Goal: Task Accomplishment & Management: Manage account settings

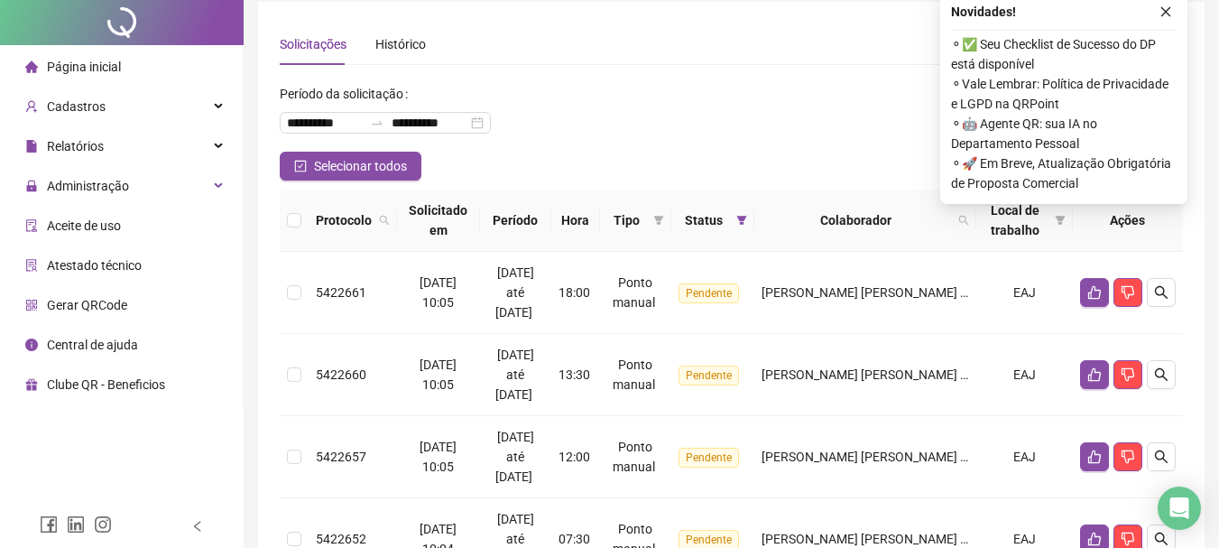
scroll to position [90, 0]
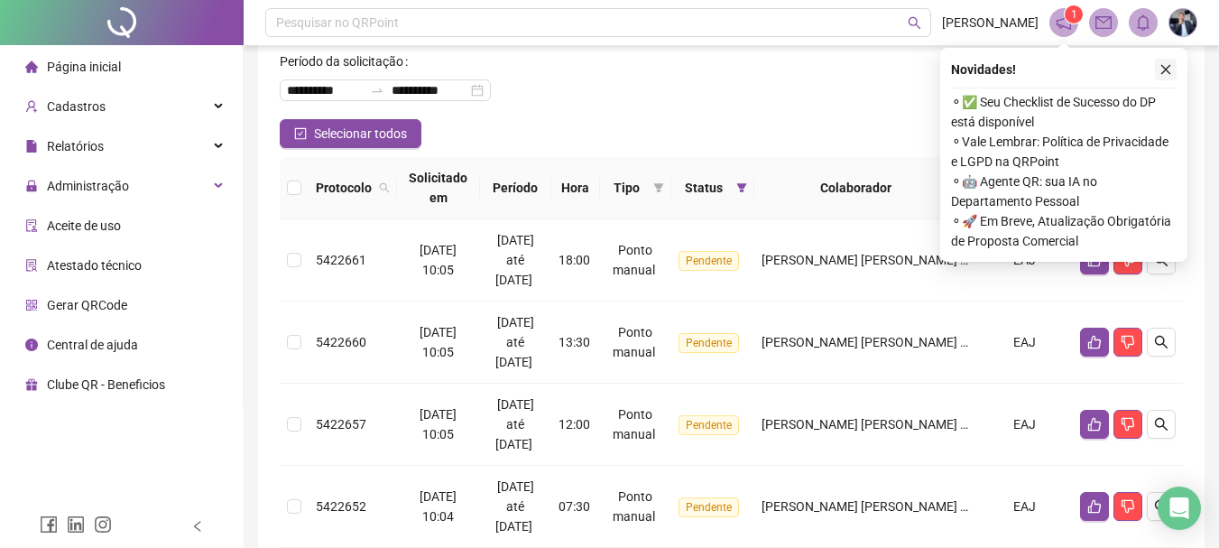
click at [1173, 68] on button "button" at bounding box center [1166, 70] width 22 height 22
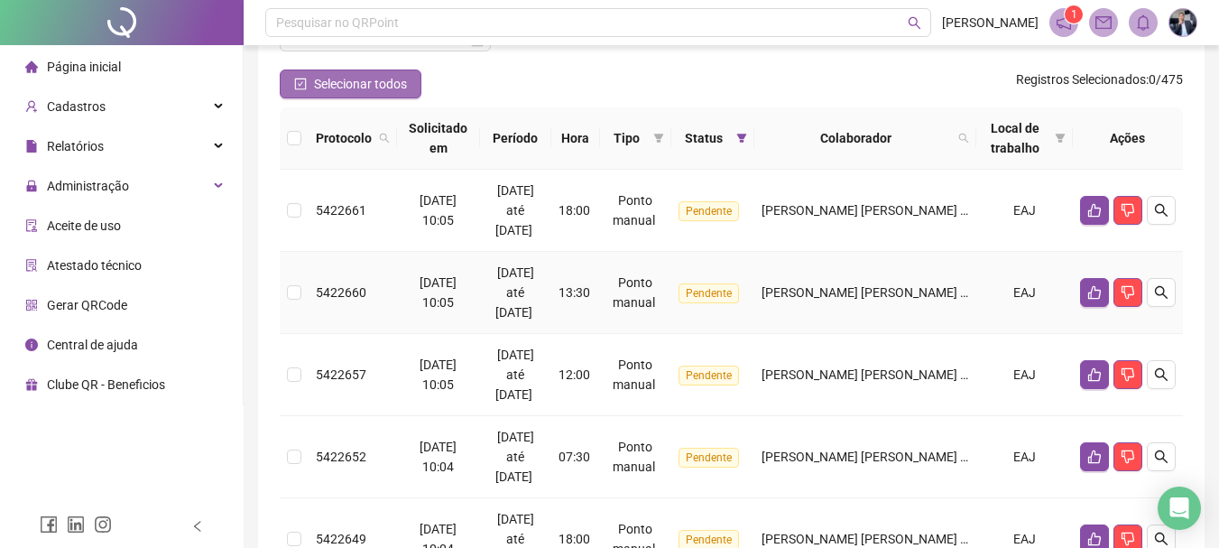
scroll to position [0, 0]
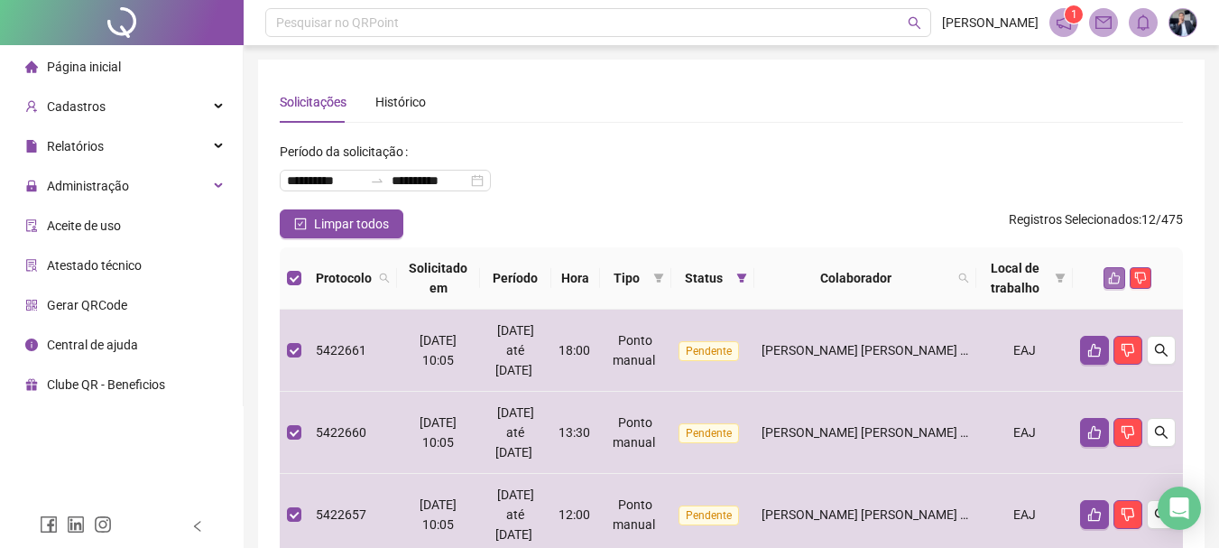
click at [1113, 279] on icon "like" at bounding box center [1114, 278] width 13 height 13
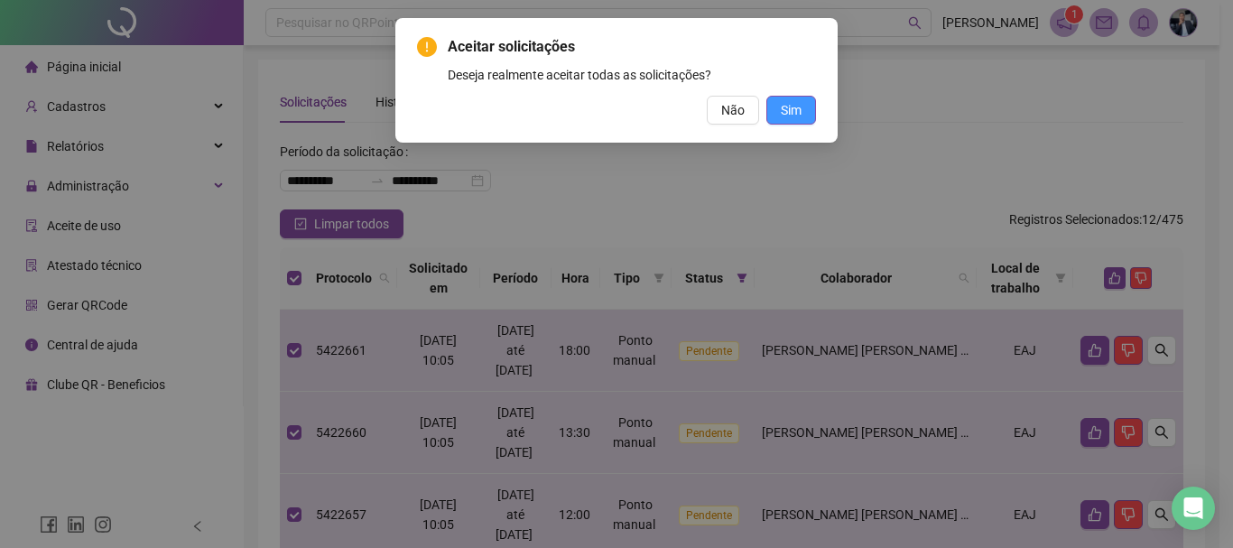
click at [797, 105] on span "Sim" at bounding box center [790, 110] width 21 height 20
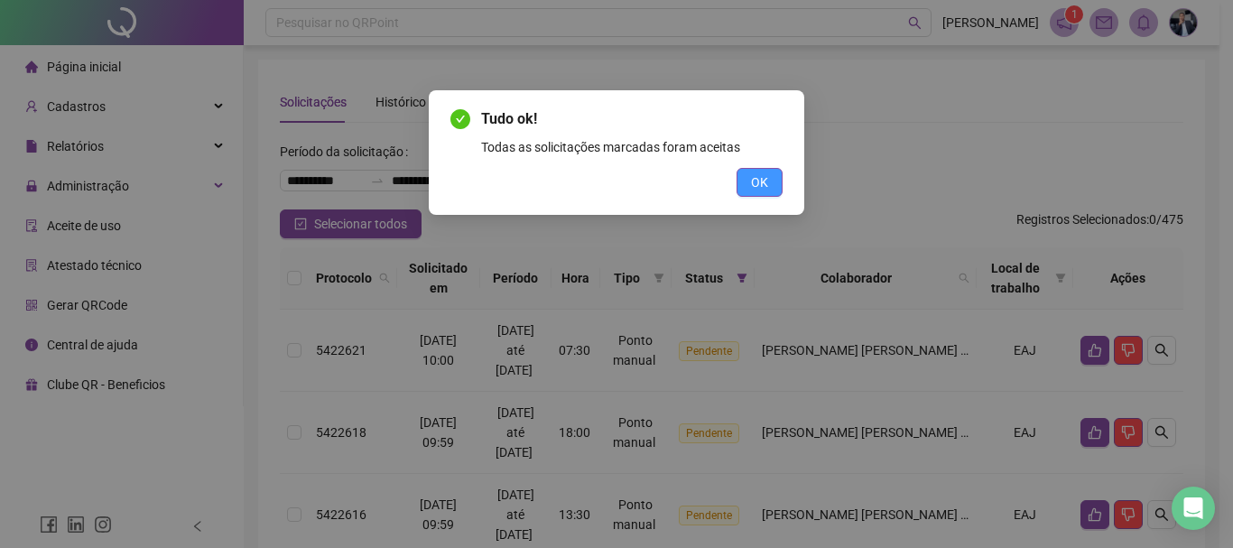
click at [768, 173] on button "OK" at bounding box center [759, 182] width 46 height 29
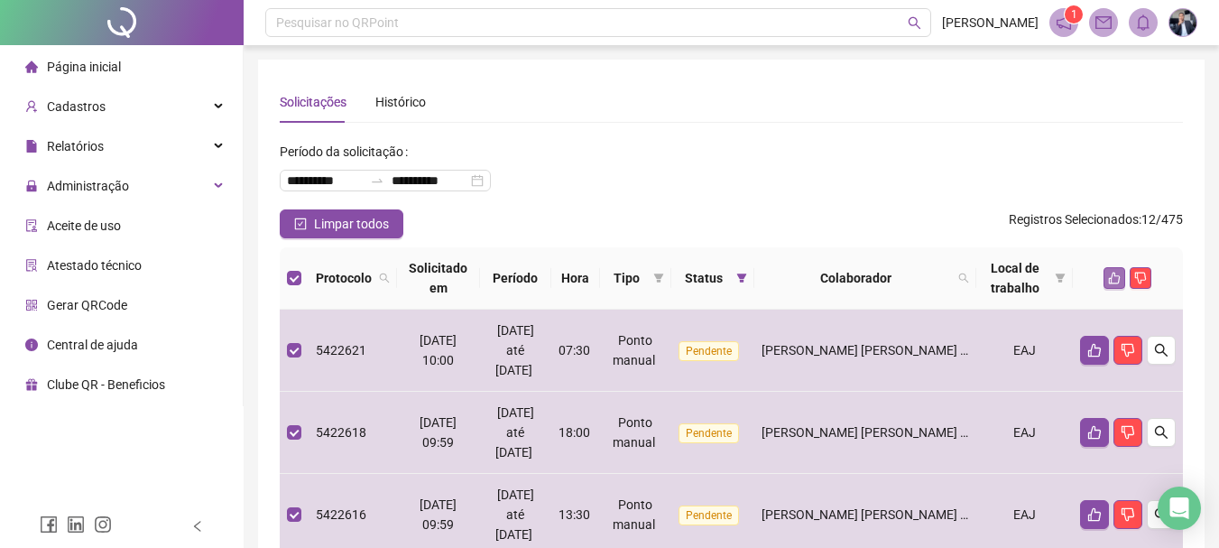
click at [1114, 281] on icon "like" at bounding box center [1114, 278] width 13 height 13
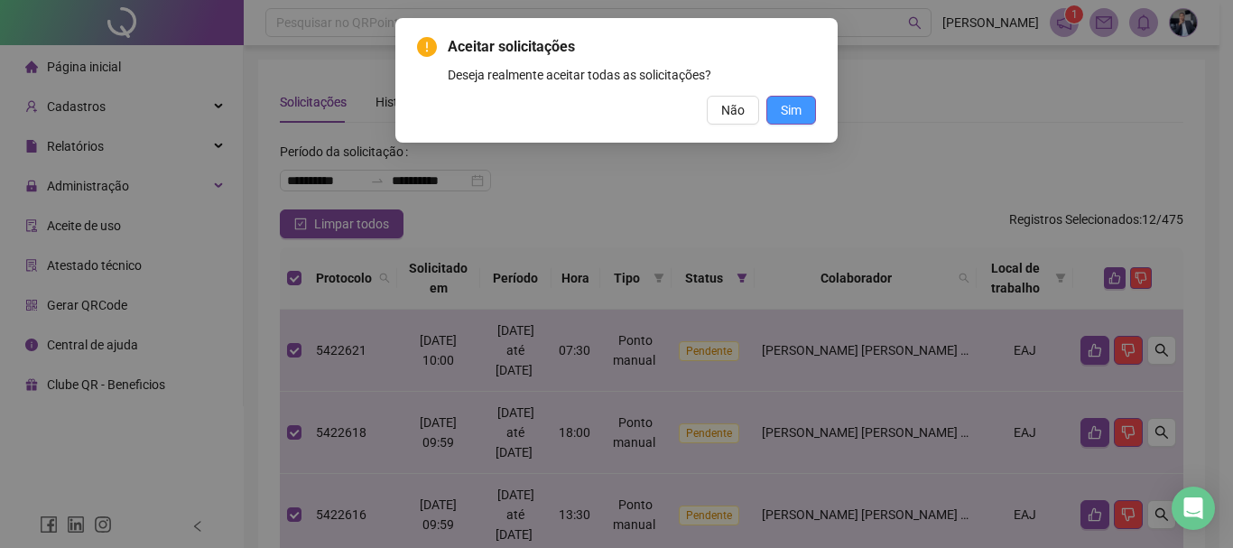
click at [799, 111] on span "Sim" at bounding box center [790, 110] width 21 height 20
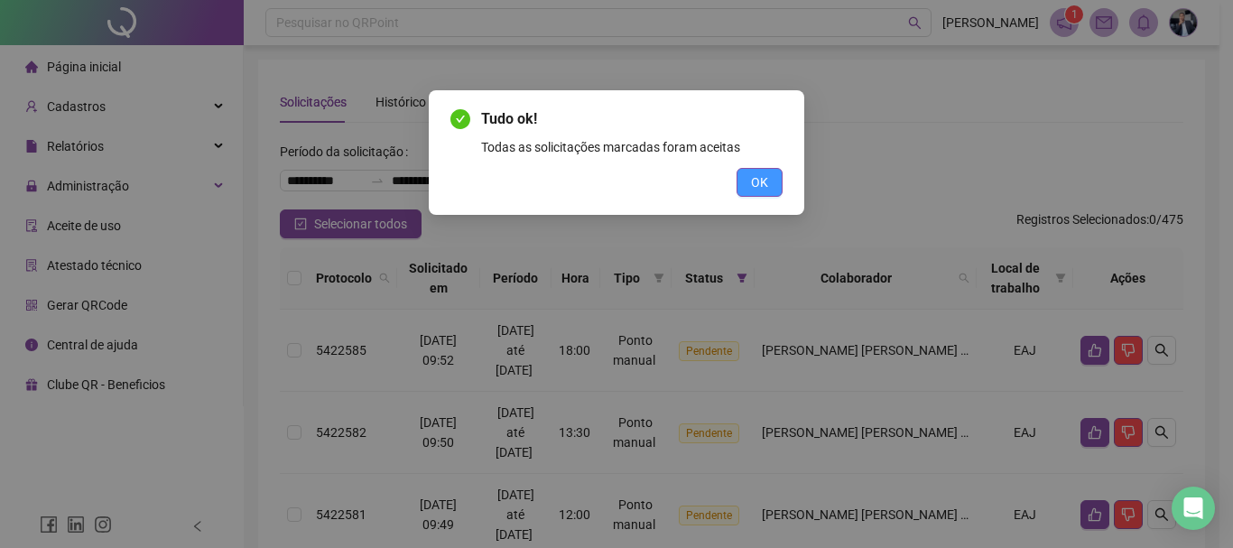
click at [766, 172] on span "OK" at bounding box center [759, 182] width 17 height 20
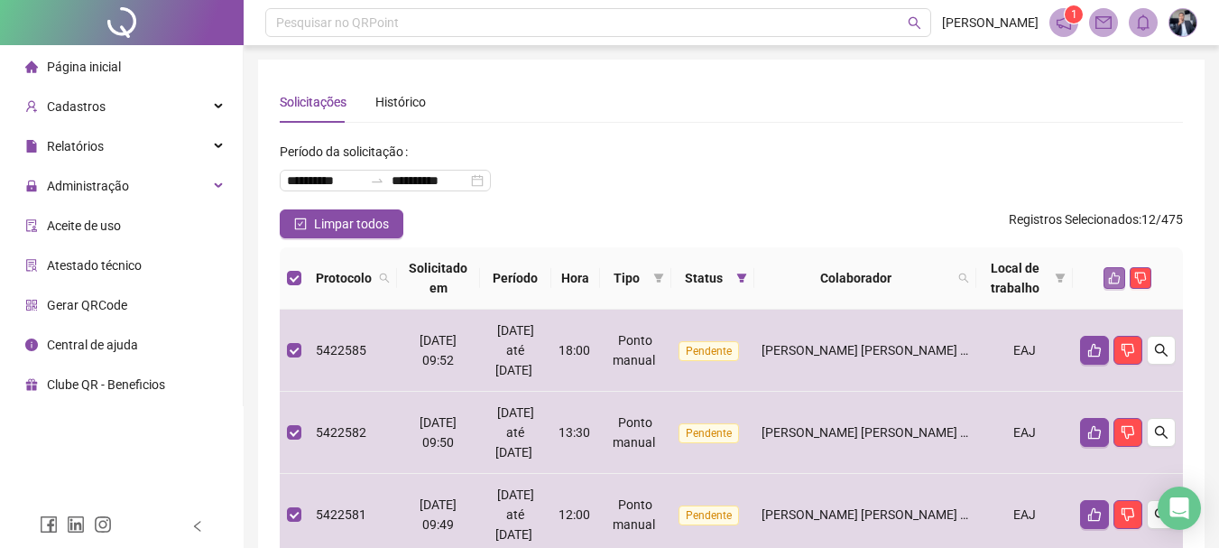
click at [1112, 276] on icon "like" at bounding box center [1114, 278] width 13 height 13
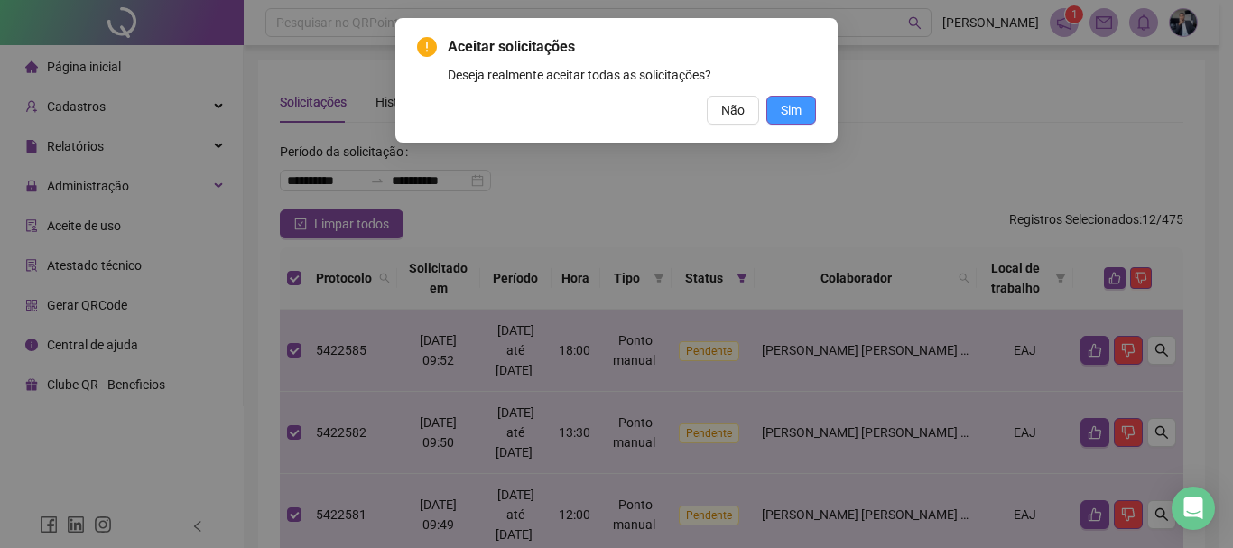
click at [800, 113] on span "Sim" at bounding box center [790, 110] width 21 height 20
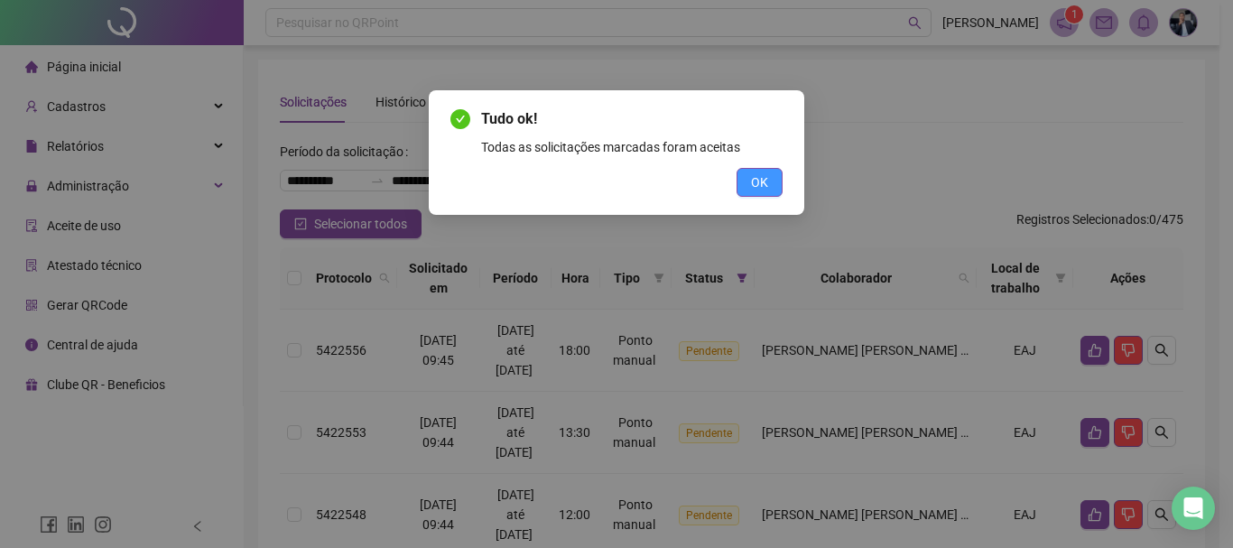
click at [762, 185] on span "OK" at bounding box center [759, 182] width 17 height 20
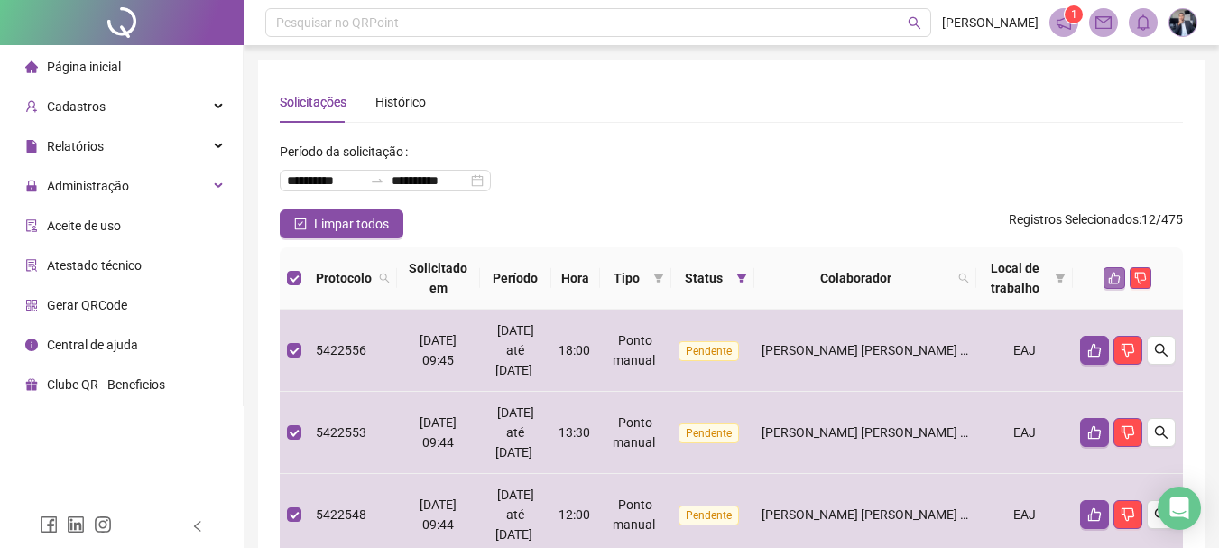
click at [1111, 276] on icon "like" at bounding box center [1114, 278] width 13 height 13
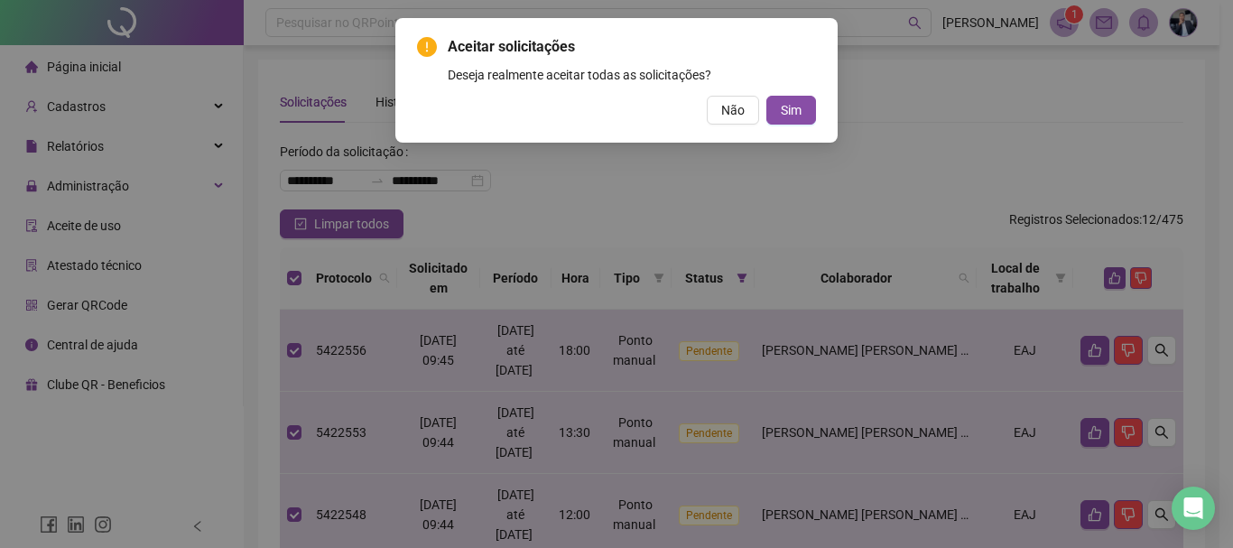
drag, startPoint x: 814, startPoint y: 106, endPoint x: 817, endPoint y: 117, distance: 11.2
click at [814, 111] on button "Sim" at bounding box center [791, 110] width 50 height 29
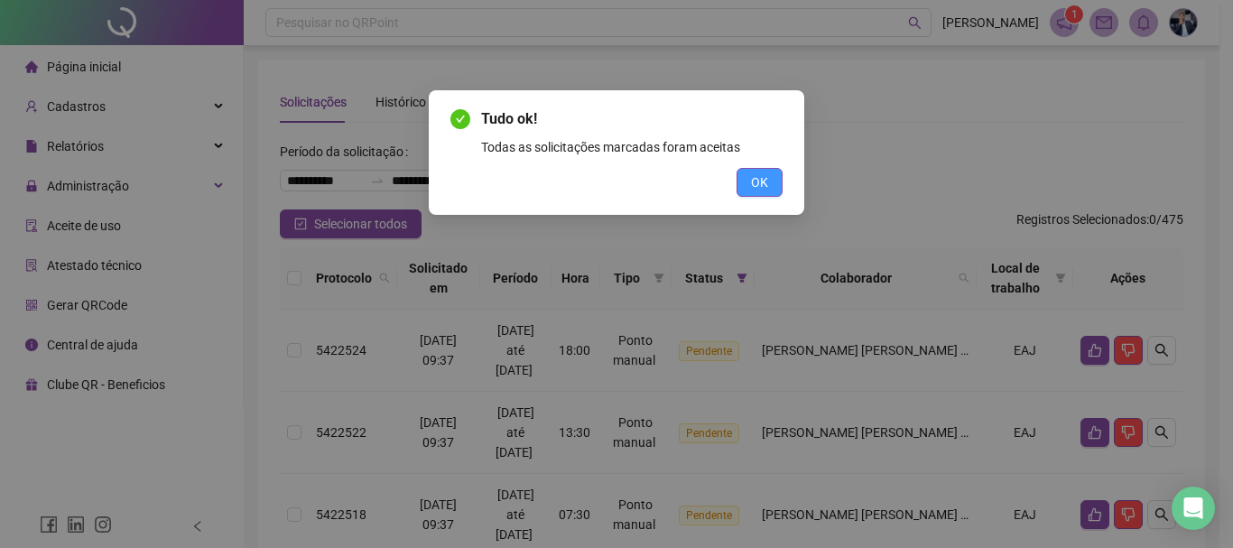
click at [777, 183] on button "OK" at bounding box center [759, 182] width 46 height 29
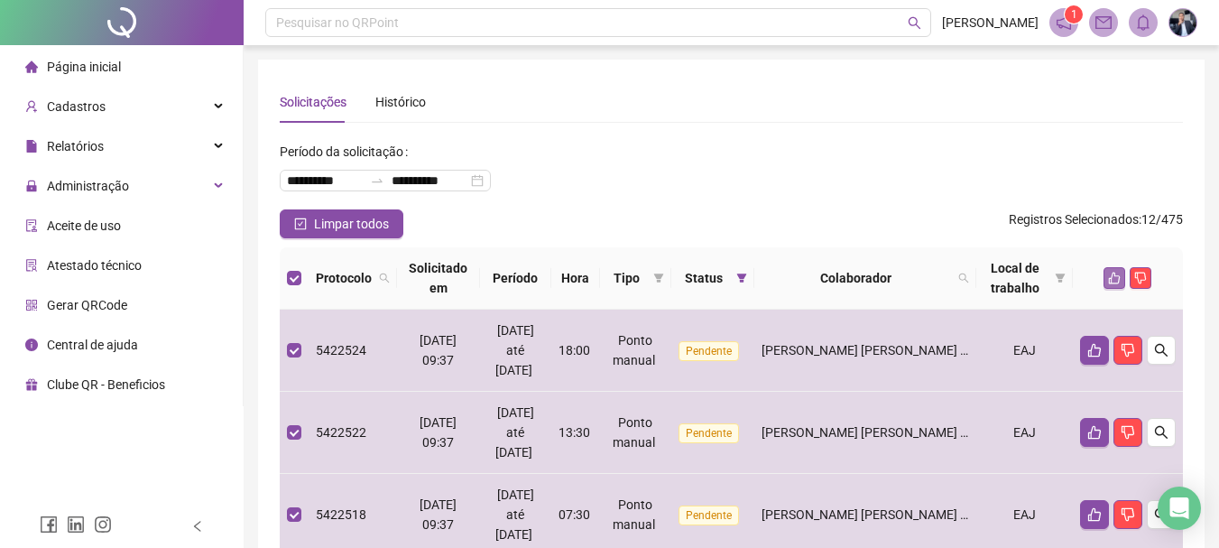
click at [1113, 277] on icon "like" at bounding box center [1114, 278] width 13 height 13
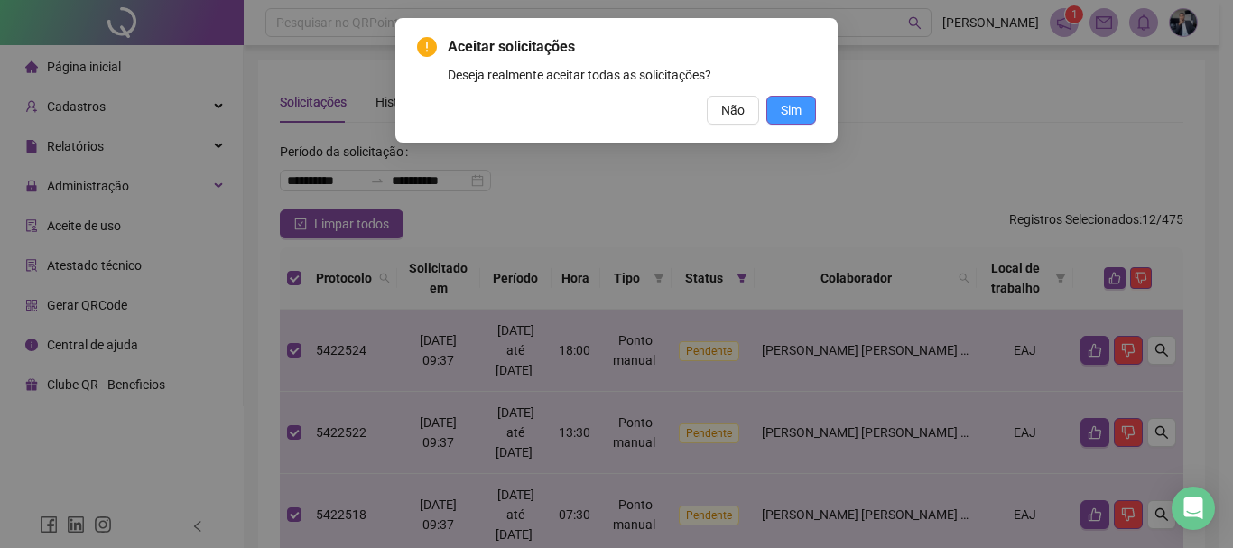
click at [796, 106] on span "Sim" at bounding box center [790, 110] width 21 height 20
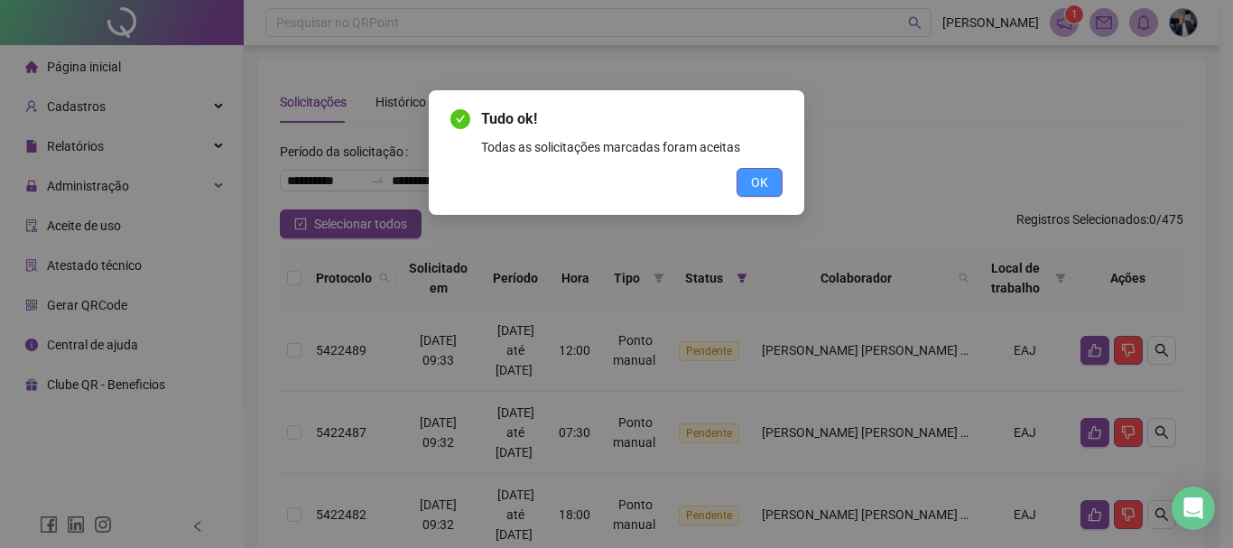
click at [765, 176] on span "OK" at bounding box center [759, 182] width 17 height 20
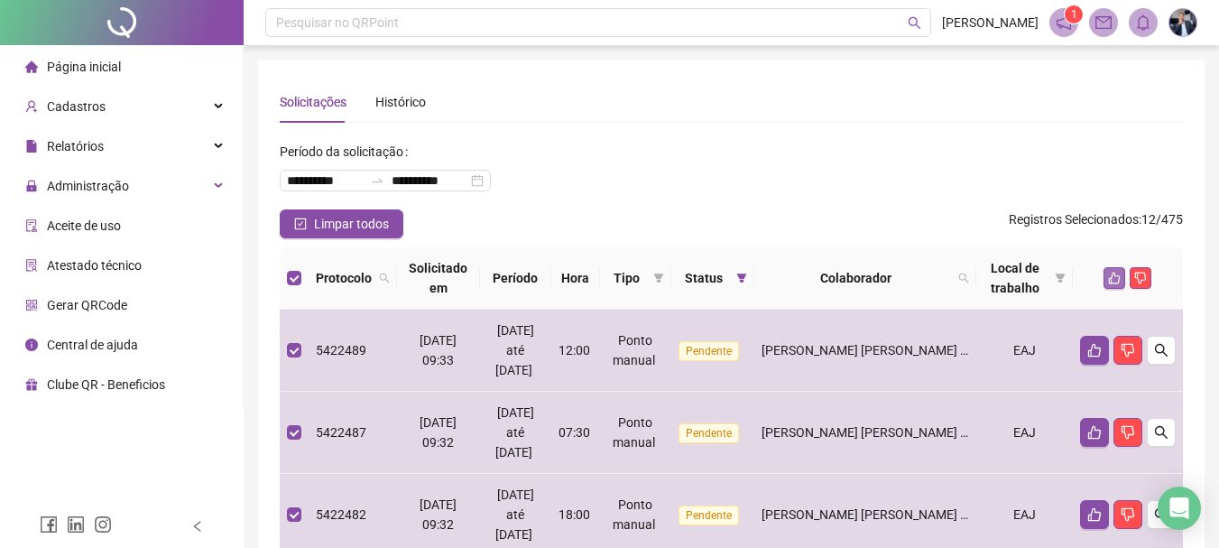
click at [1113, 275] on icon "like" at bounding box center [1114, 278] width 13 height 13
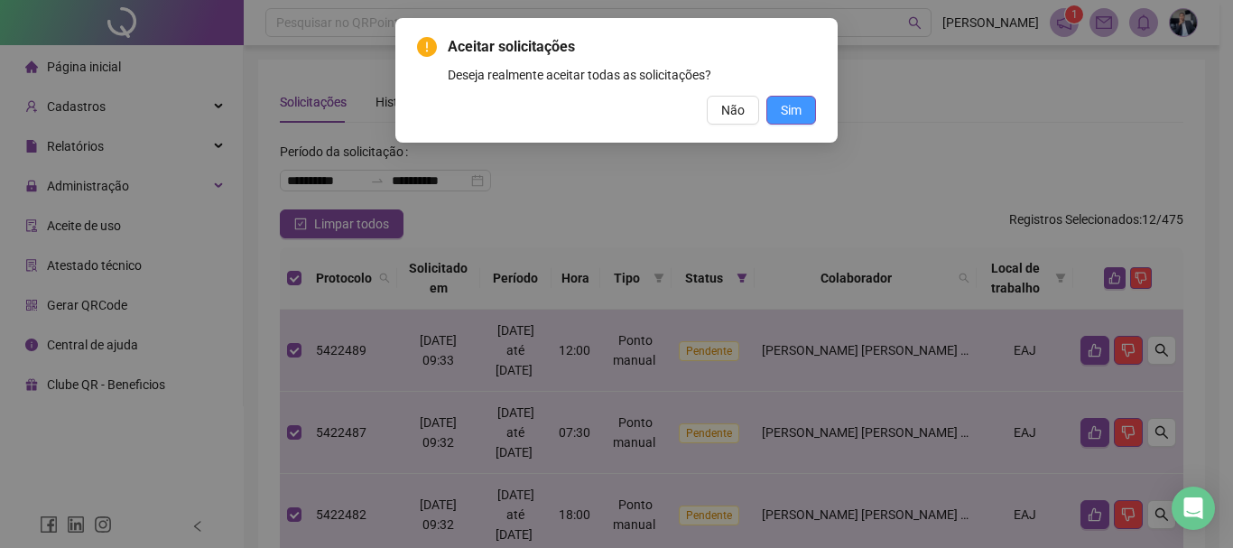
click at [803, 113] on button "Sim" at bounding box center [791, 110] width 50 height 29
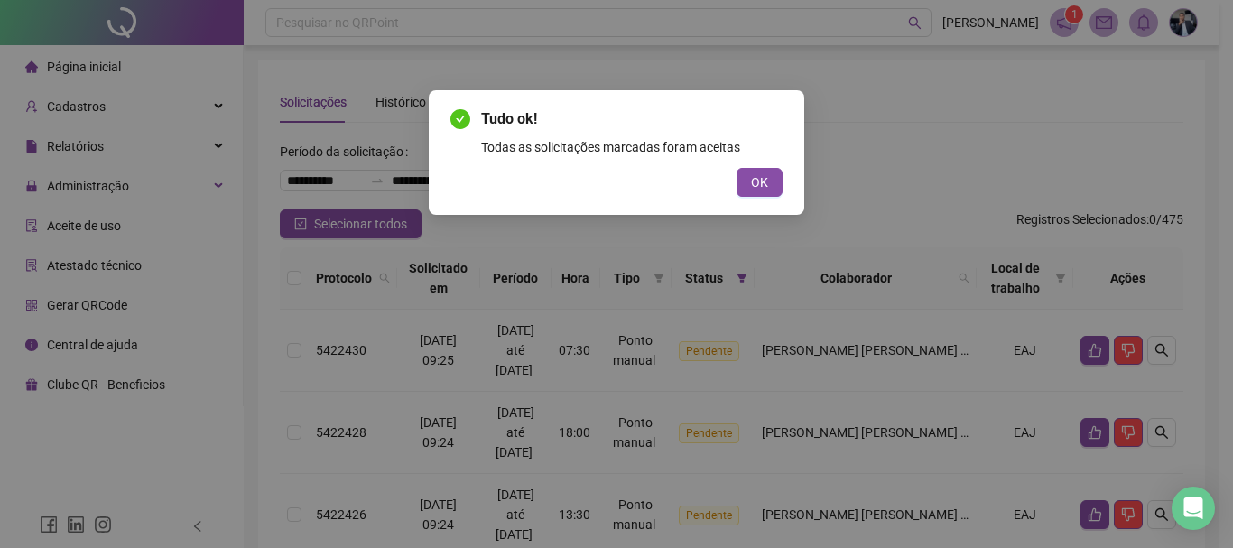
click at [769, 184] on button "OK" at bounding box center [759, 182] width 46 height 29
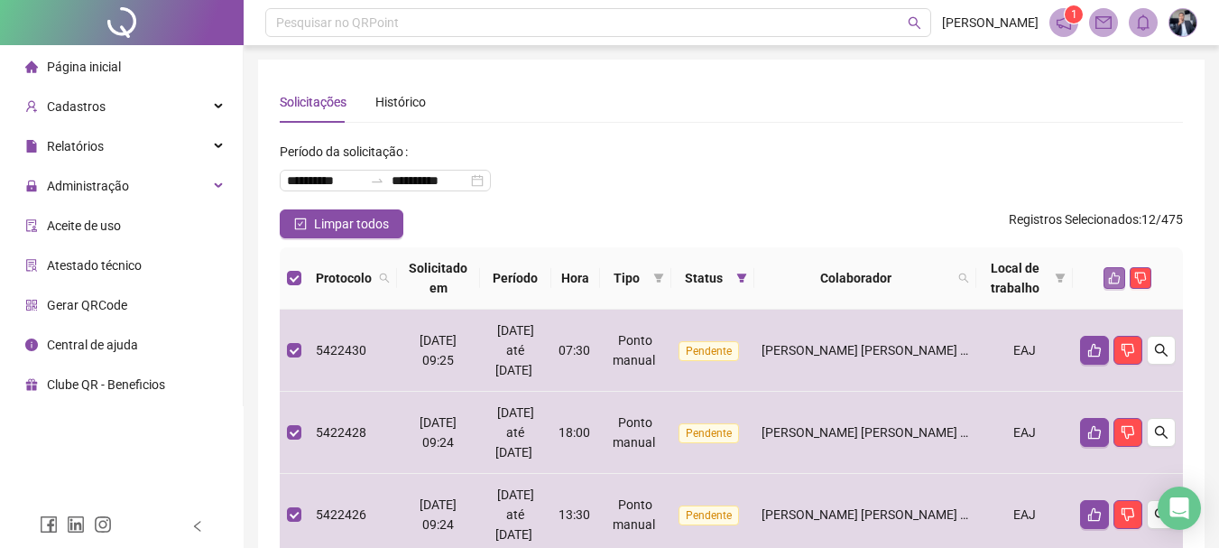
click at [1113, 273] on icon "like" at bounding box center [1114, 278] width 13 height 13
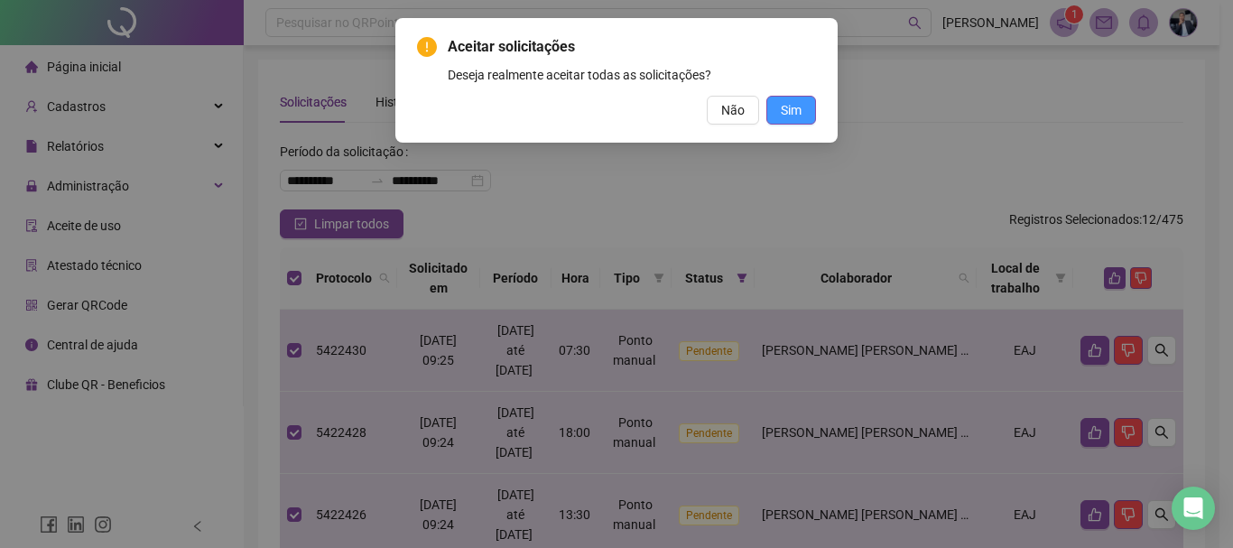
click at [788, 104] on span "Sim" at bounding box center [790, 110] width 21 height 20
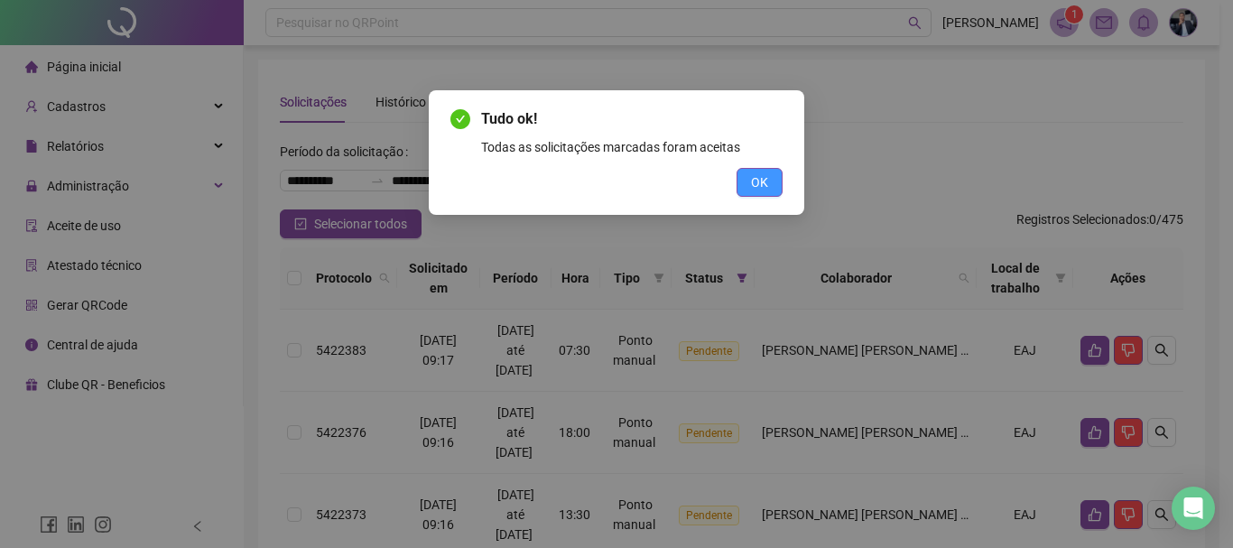
click at [752, 176] on span "OK" at bounding box center [759, 182] width 17 height 20
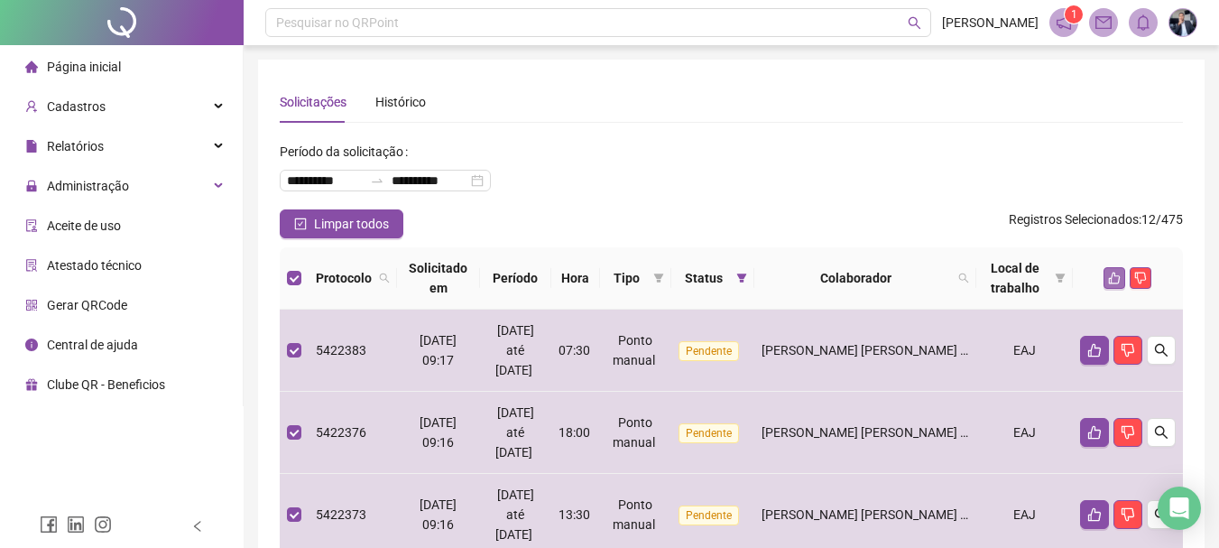
click at [1112, 275] on icon "like" at bounding box center [1114, 278] width 13 height 13
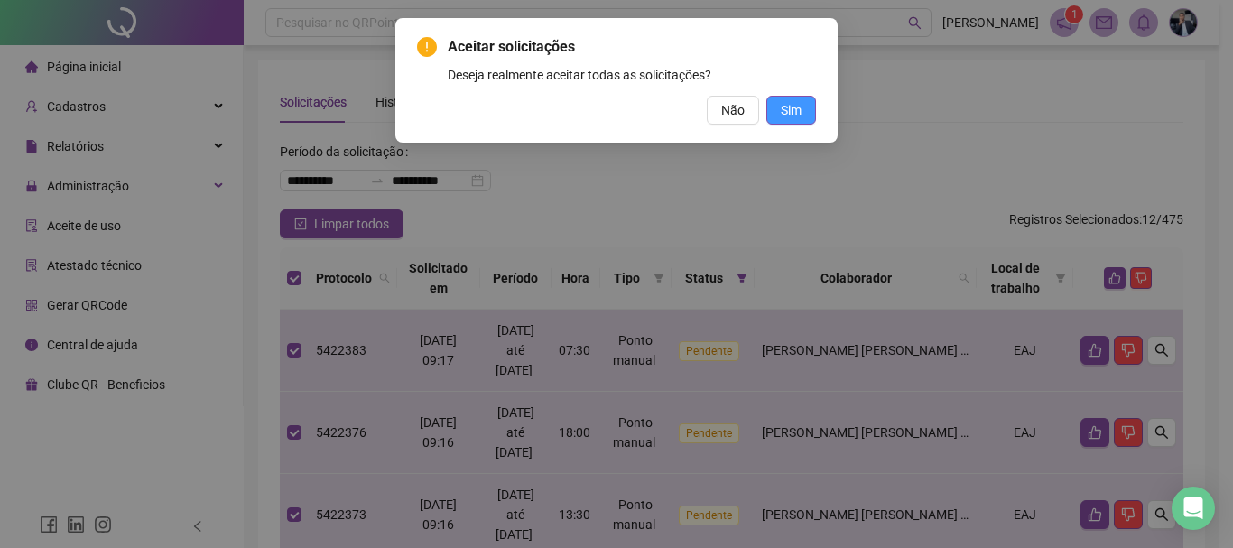
click at [792, 106] on span "Sim" at bounding box center [790, 110] width 21 height 20
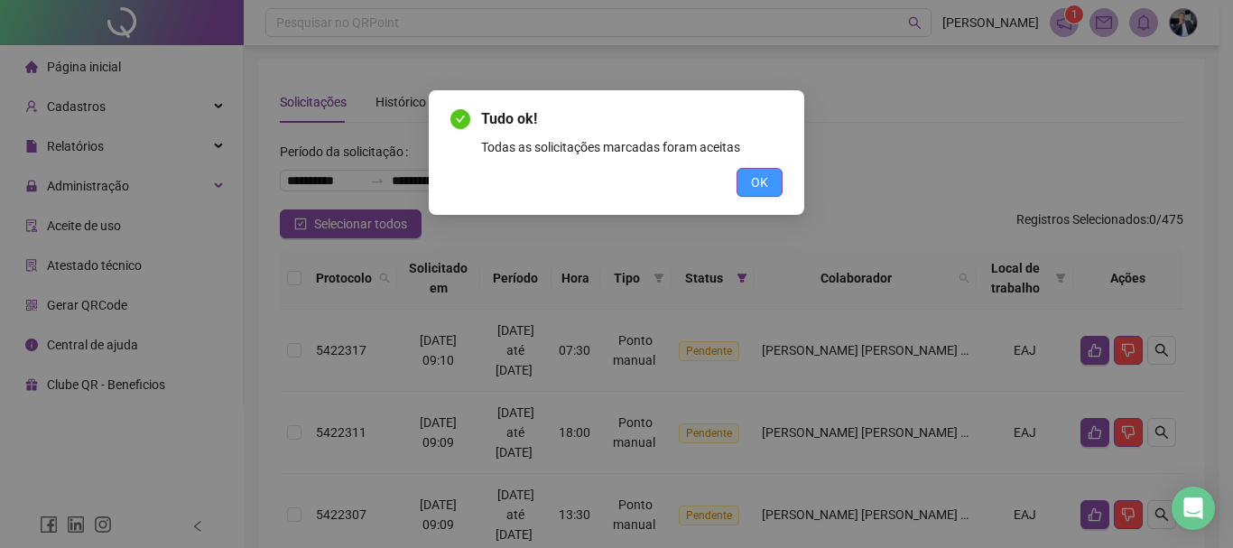
click at [749, 180] on button "OK" at bounding box center [759, 182] width 46 height 29
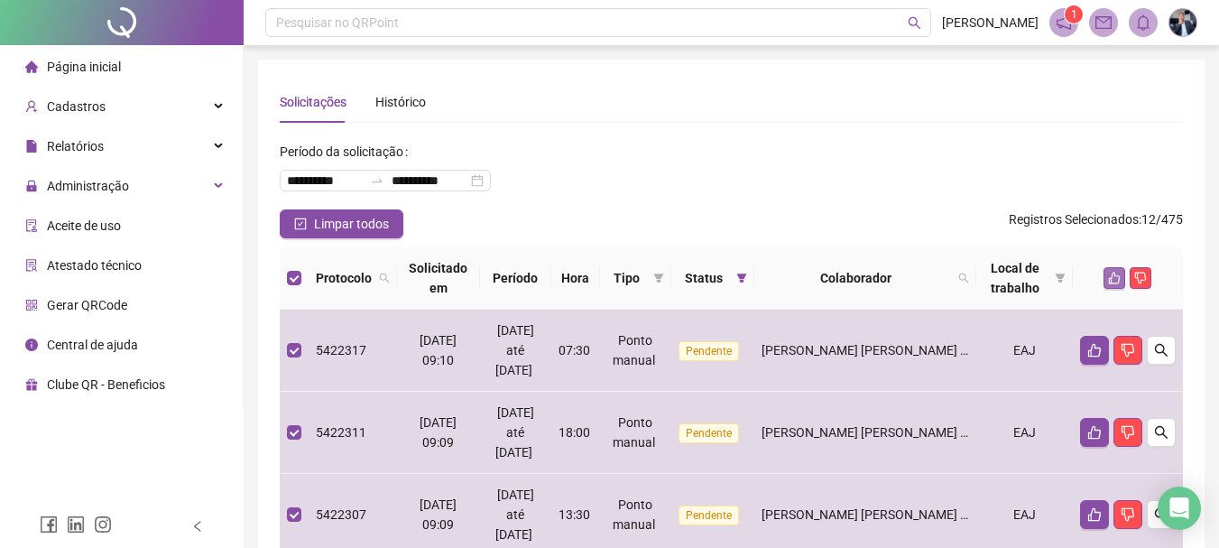
click at [1110, 275] on icon "like" at bounding box center [1114, 278] width 13 height 13
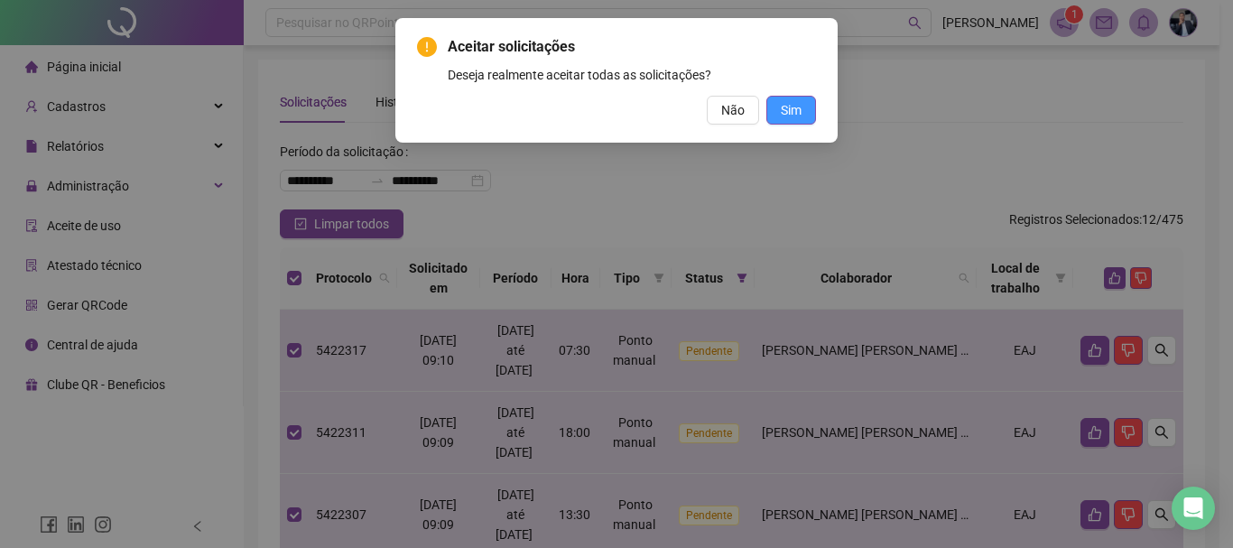
click at [800, 107] on span "Sim" at bounding box center [790, 110] width 21 height 20
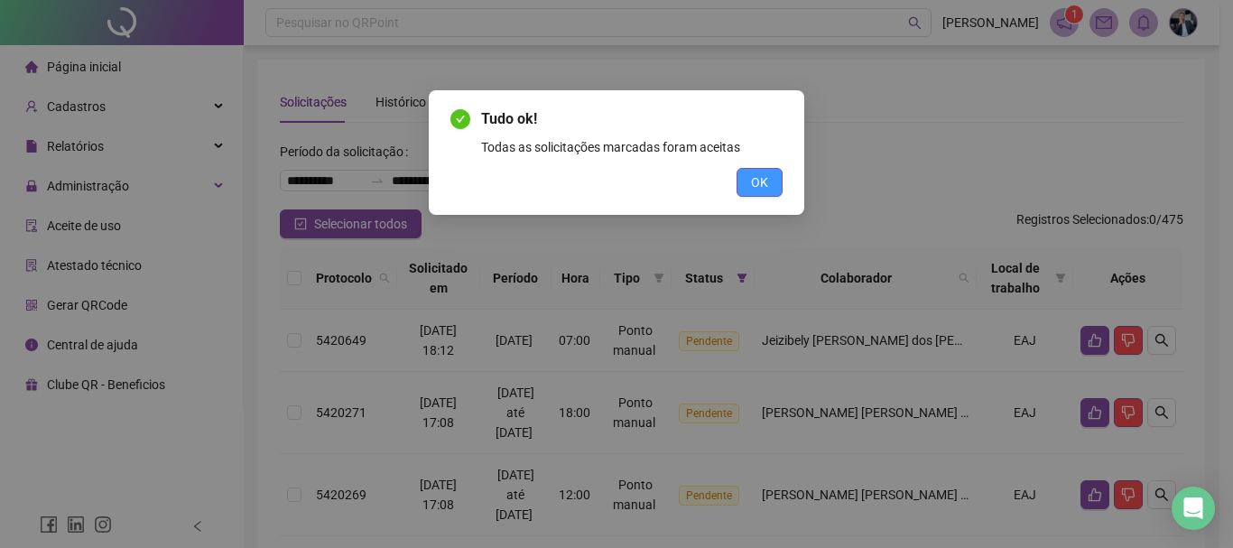
click at [749, 183] on button "OK" at bounding box center [759, 182] width 46 height 29
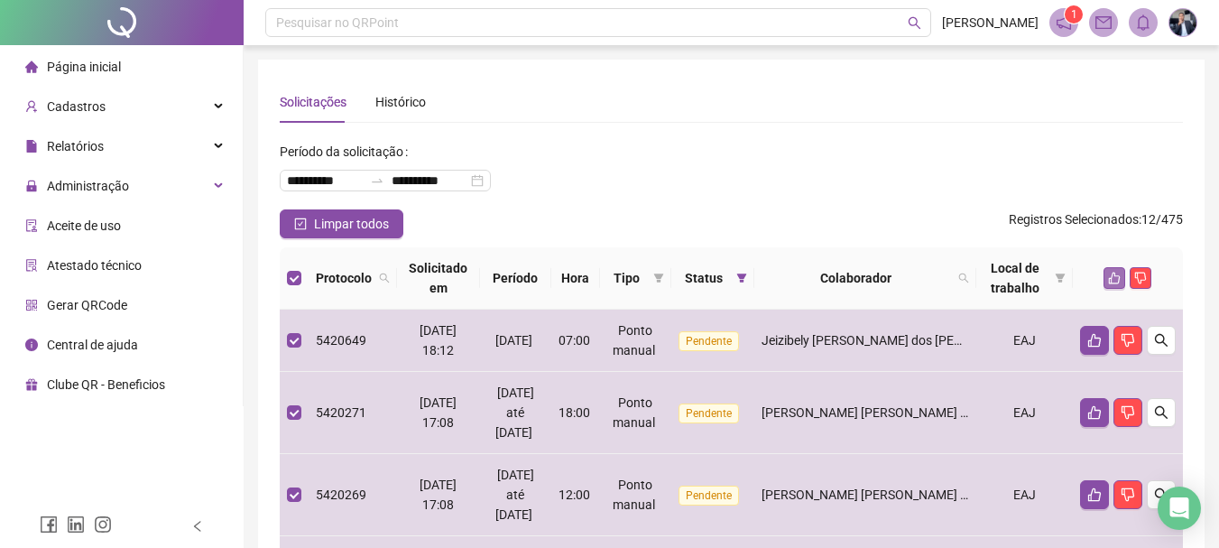
click at [1113, 275] on icon "like" at bounding box center [1115, 278] width 12 height 12
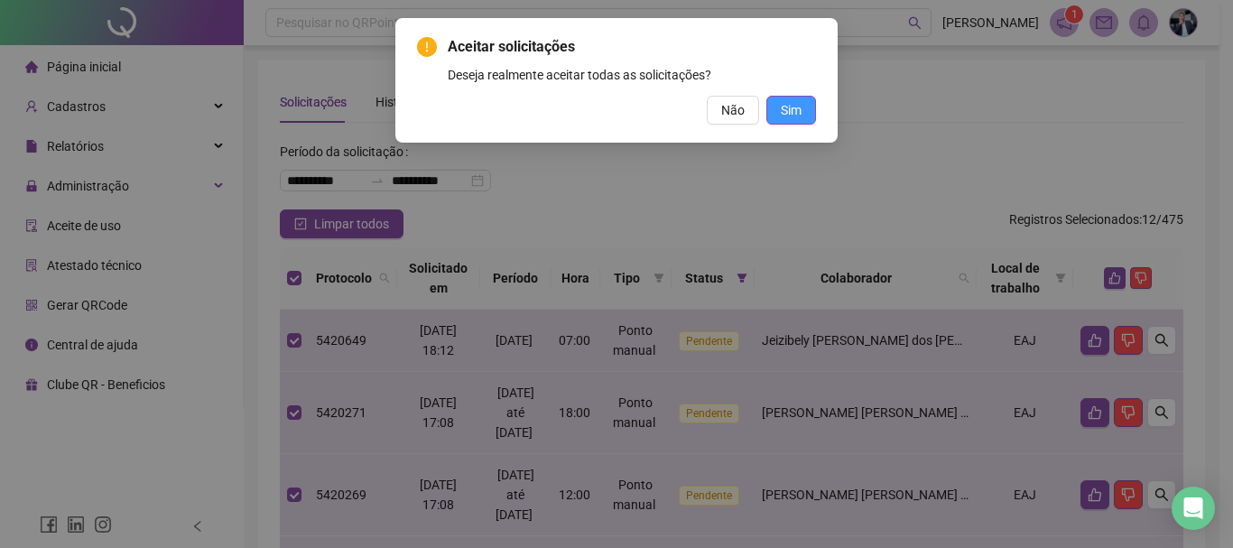
click at [795, 118] on span "Sim" at bounding box center [790, 110] width 21 height 20
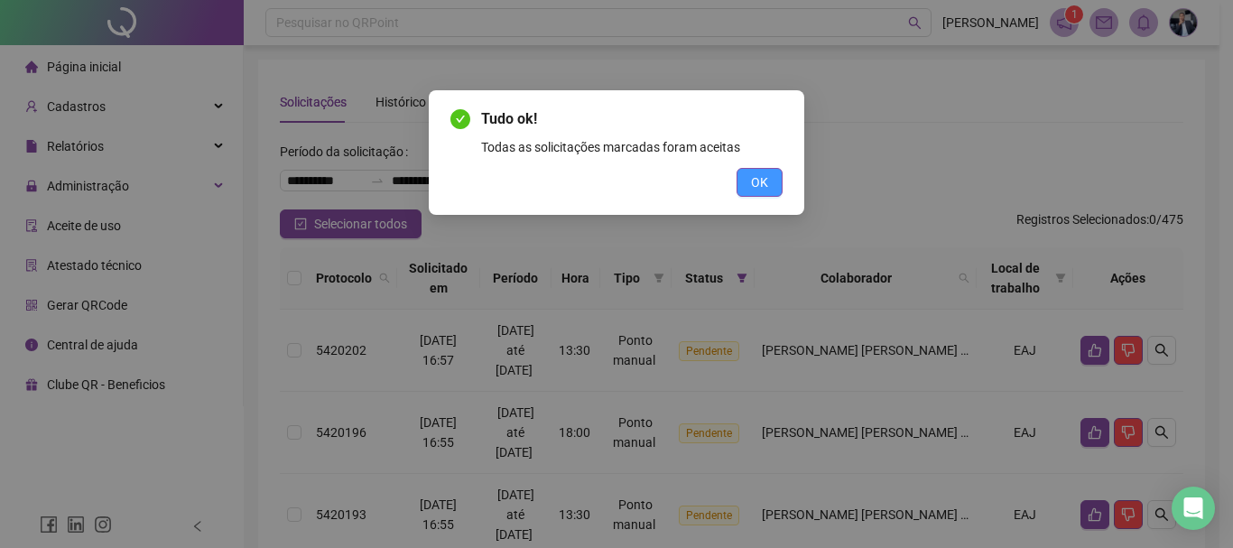
click at [750, 172] on button "OK" at bounding box center [759, 182] width 46 height 29
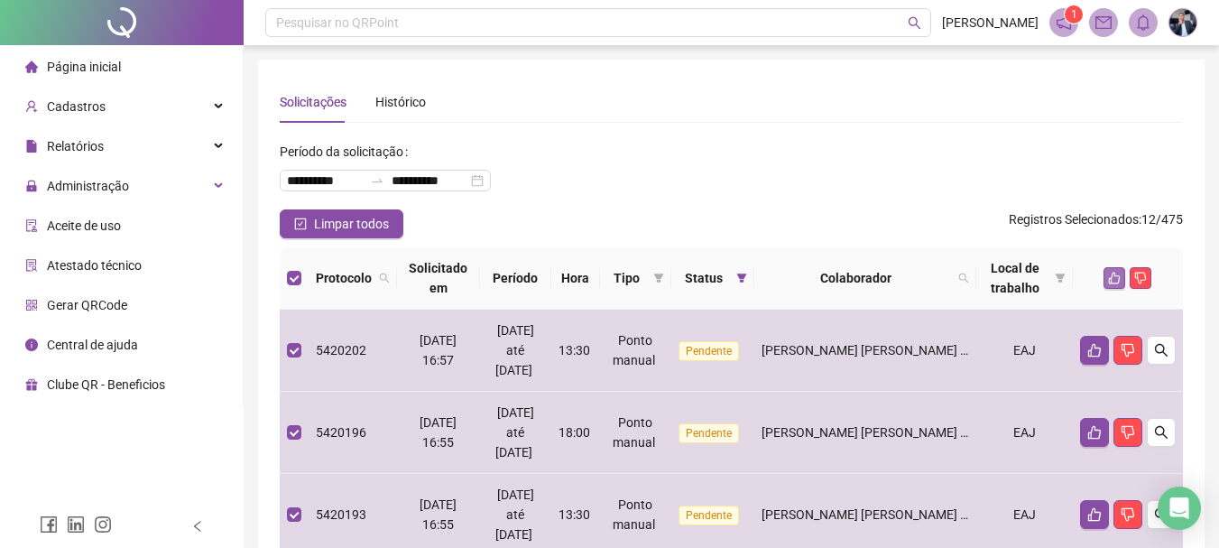
click at [1110, 274] on icon "like" at bounding box center [1114, 278] width 13 height 13
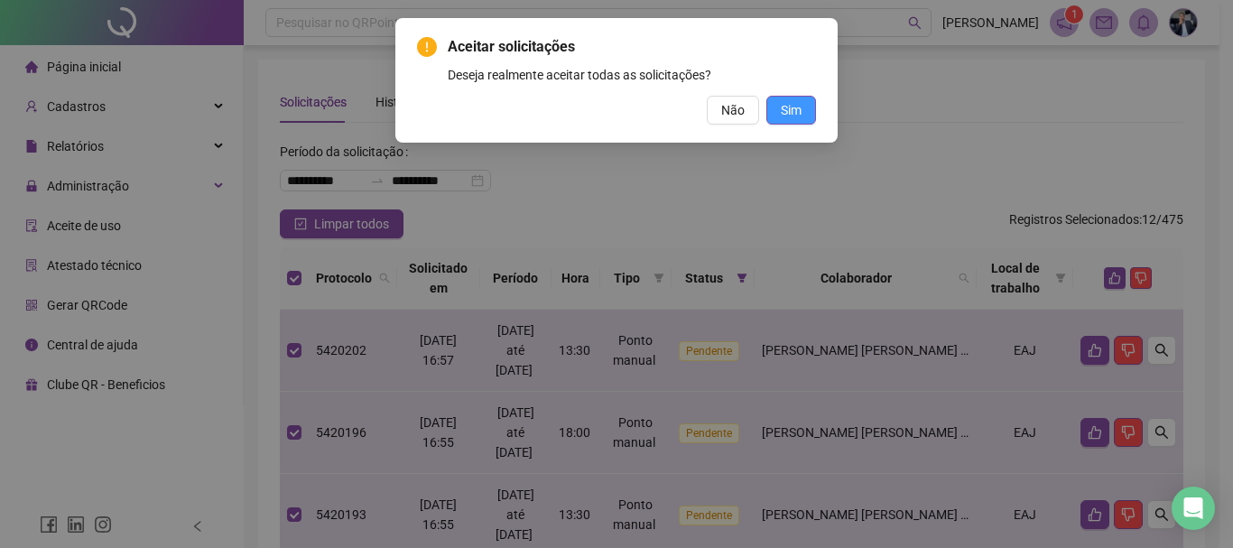
click at [788, 109] on span "Sim" at bounding box center [790, 110] width 21 height 20
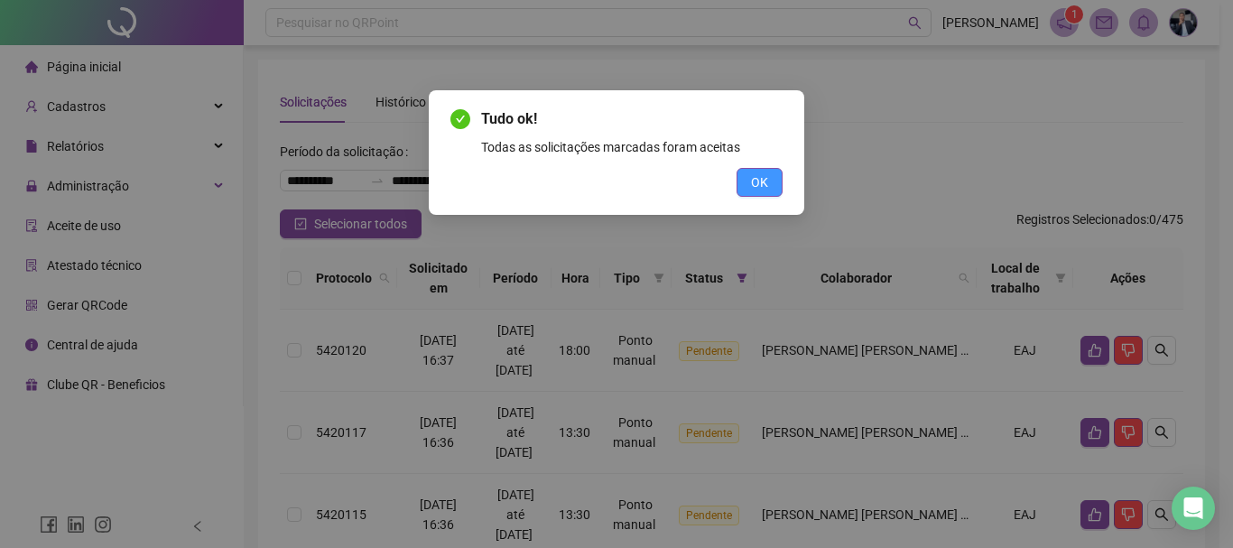
click at [767, 182] on span "OK" at bounding box center [759, 182] width 17 height 20
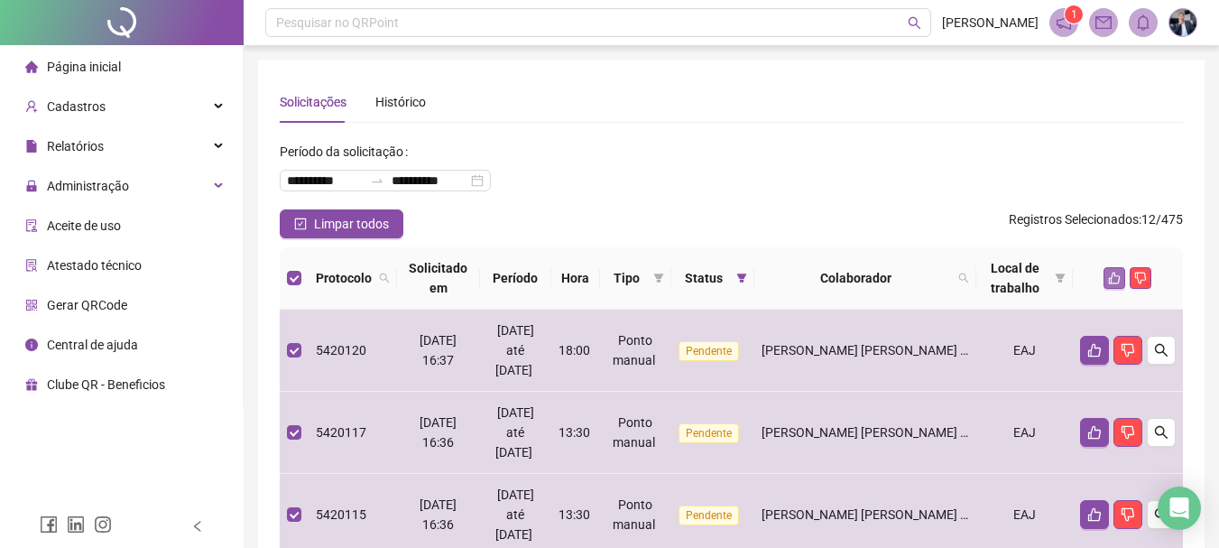
click at [1109, 275] on icon "like" at bounding box center [1114, 278] width 13 height 13
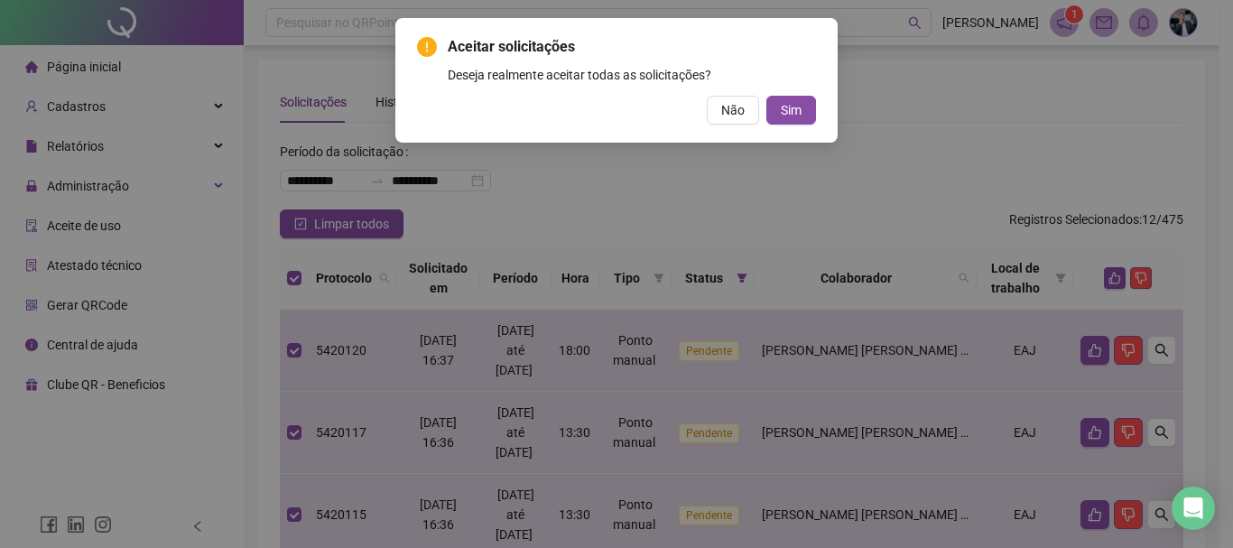
drag, startPoint x: 793, startPoint y: 109, endPoint x: 801, endPoint y: 116, distance: 10.9
click at [793, 110] on span "Sim" at bounding box center [790, 110] width 21 height 20
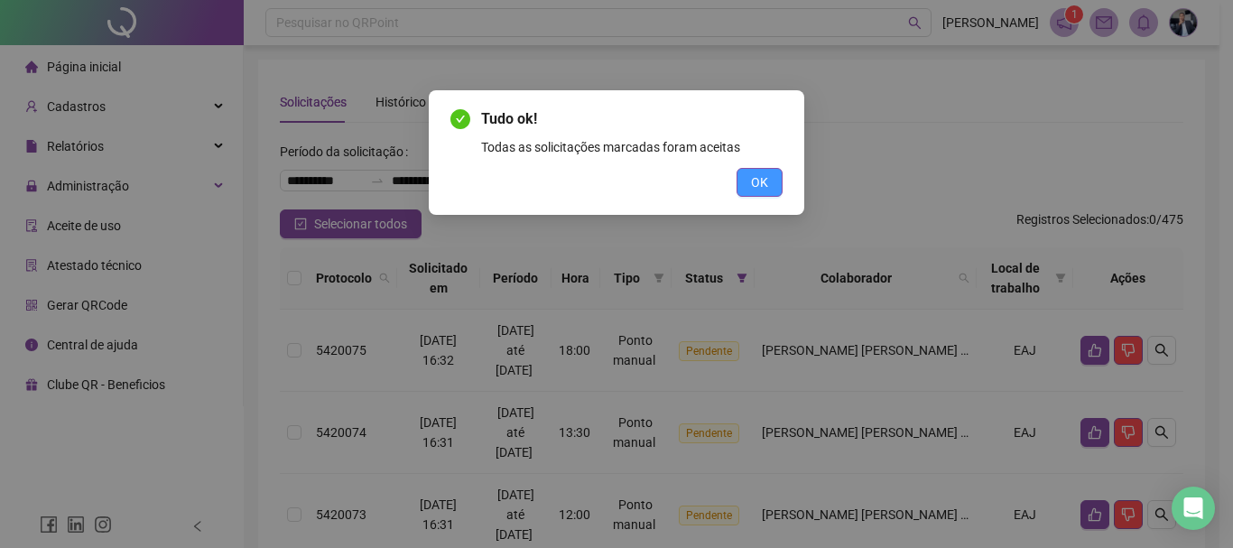
click at [763, 178] on span "OK" at bounding box center [759, 182] width 17 height 20
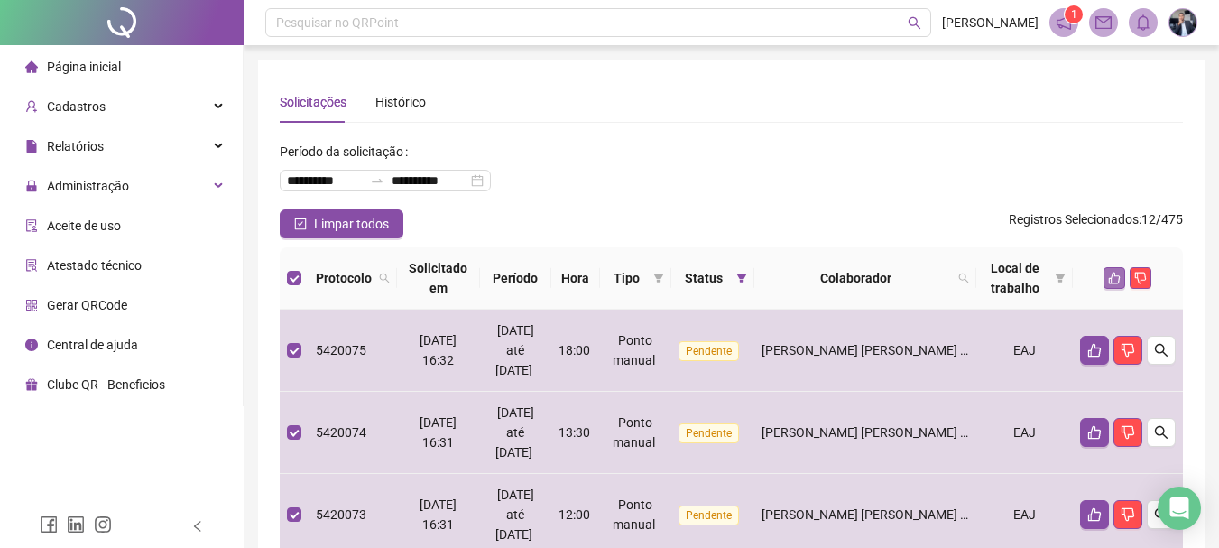
click at [1116, 272] on icon "like" at bounding box center [1114, 278] width 13 height 13
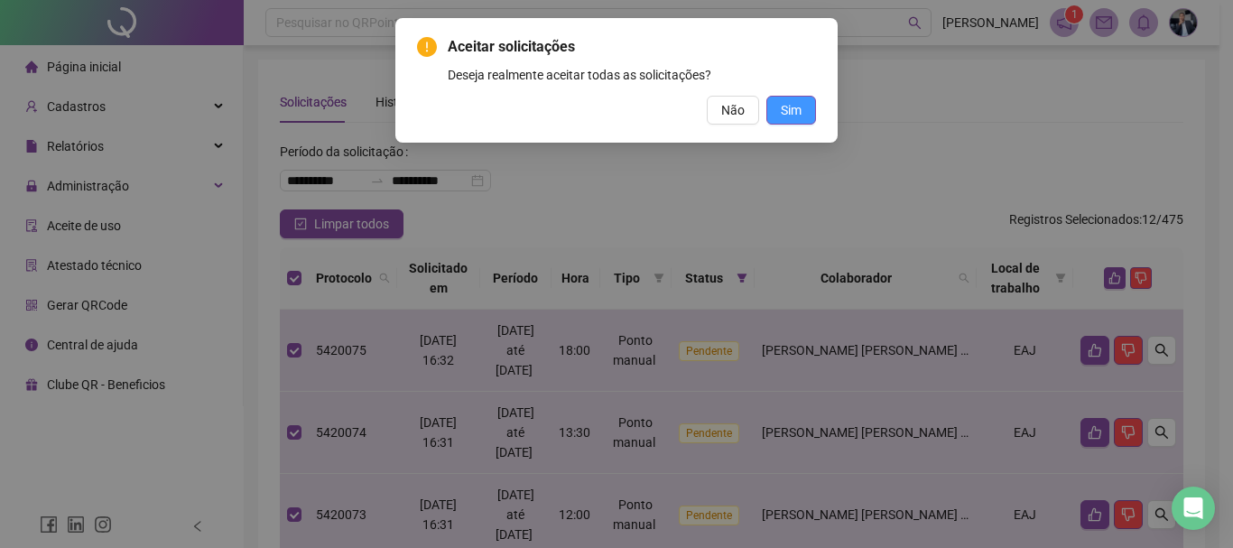
click at [799, 115] on span "Sim" at bounding box center [790, 110] width 21 height 20
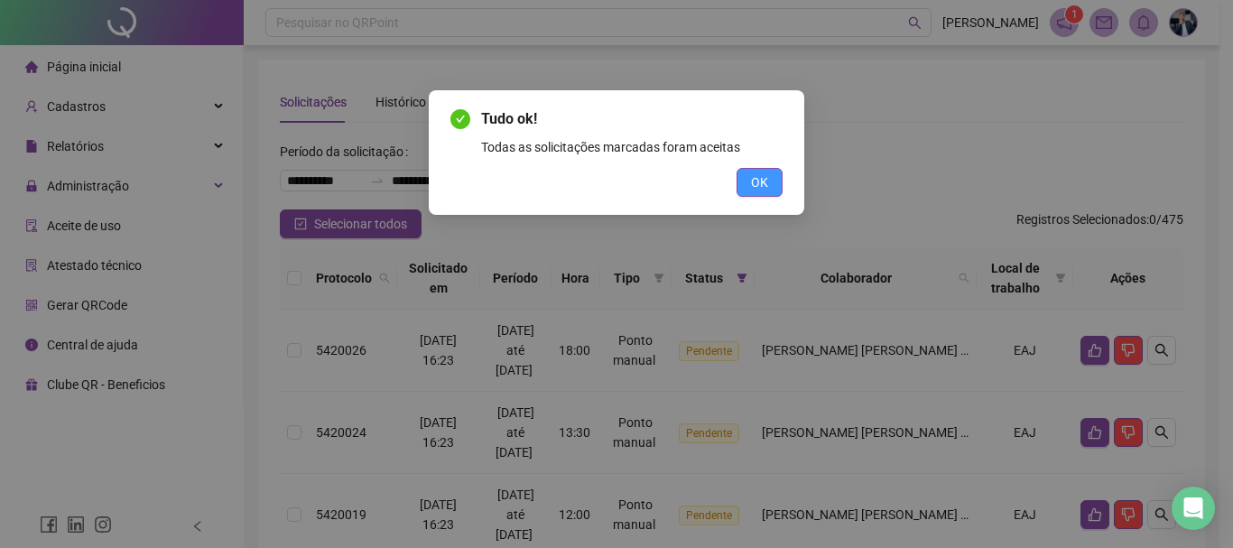
click at [769, 180] on button "OK" at bounding box center [759, 182] width 46 height 29
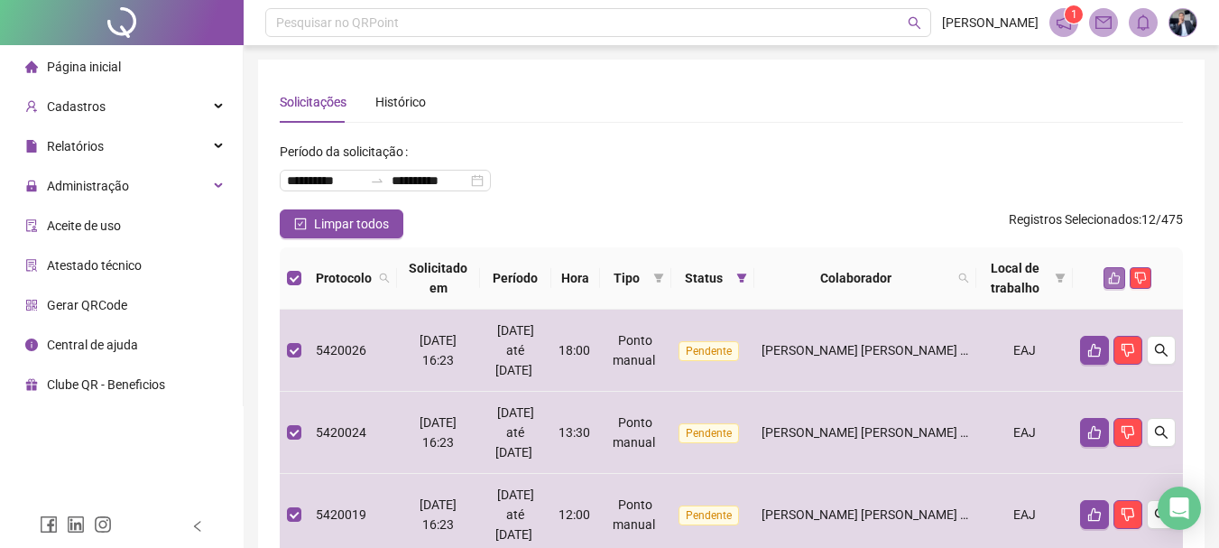
click at [1113, 277] on icon "like" at bounding box center [1114, 278] width 13 height 13
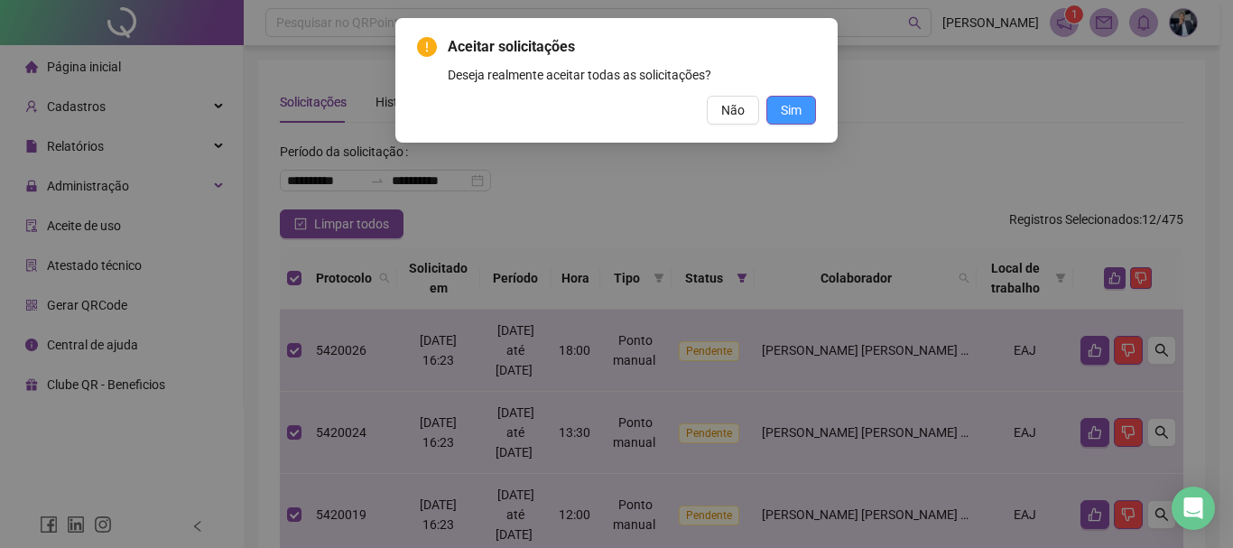
click at [801, 106] on button "Sim" at bounding box center [791, 110] width 50 height 29
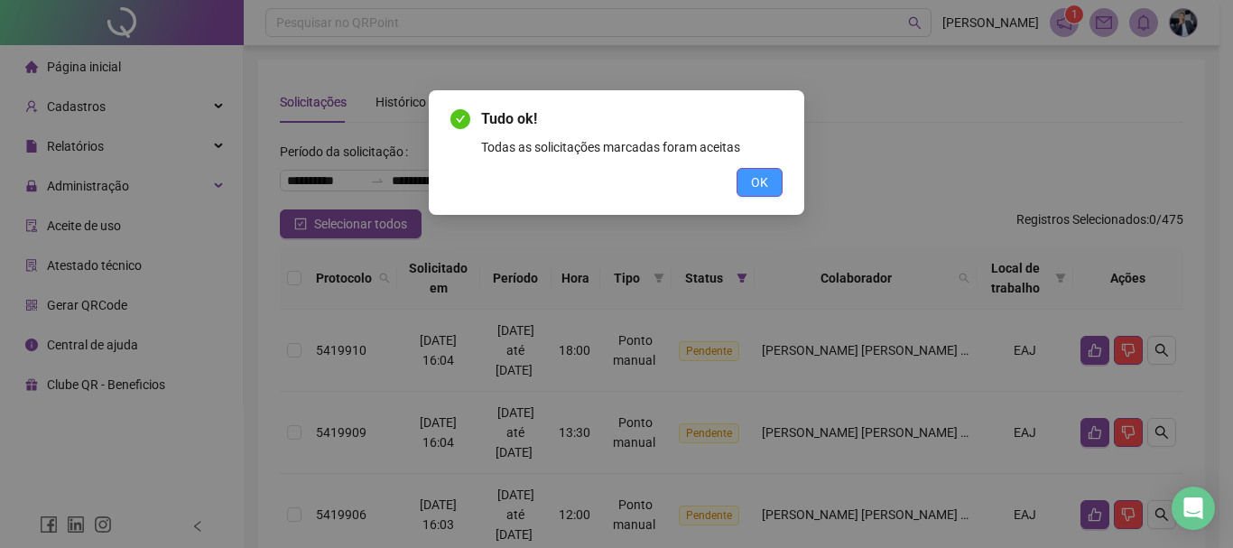
click at [760, 180] on span "OK" at bounding box center [759, 182] width 17 height 20
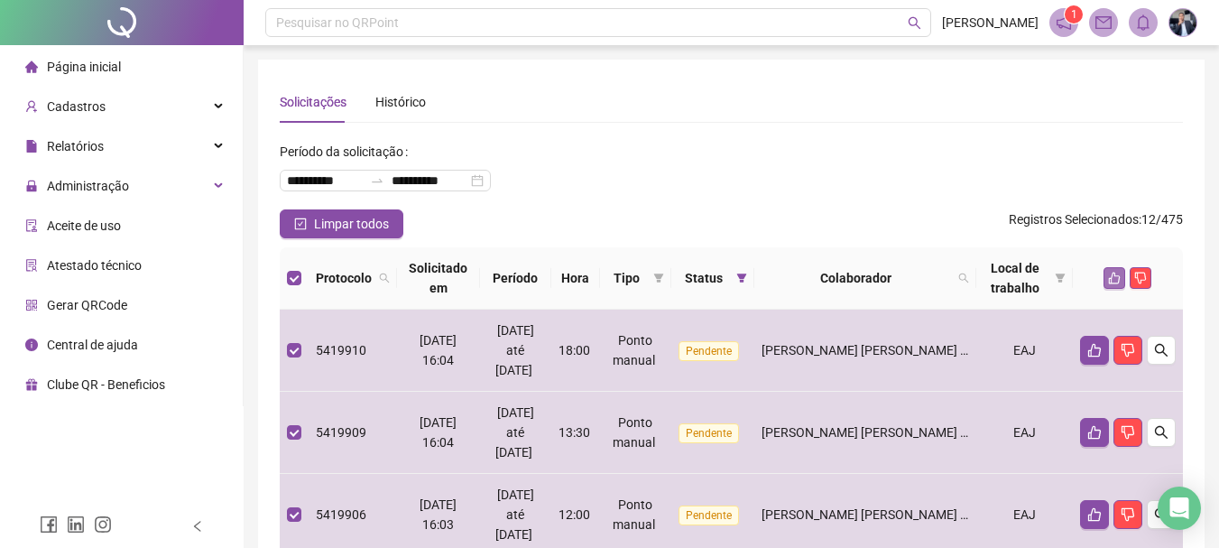
click at [1112, 276] on icon "like" at bounding box center [1114, 278] width 13 height 13
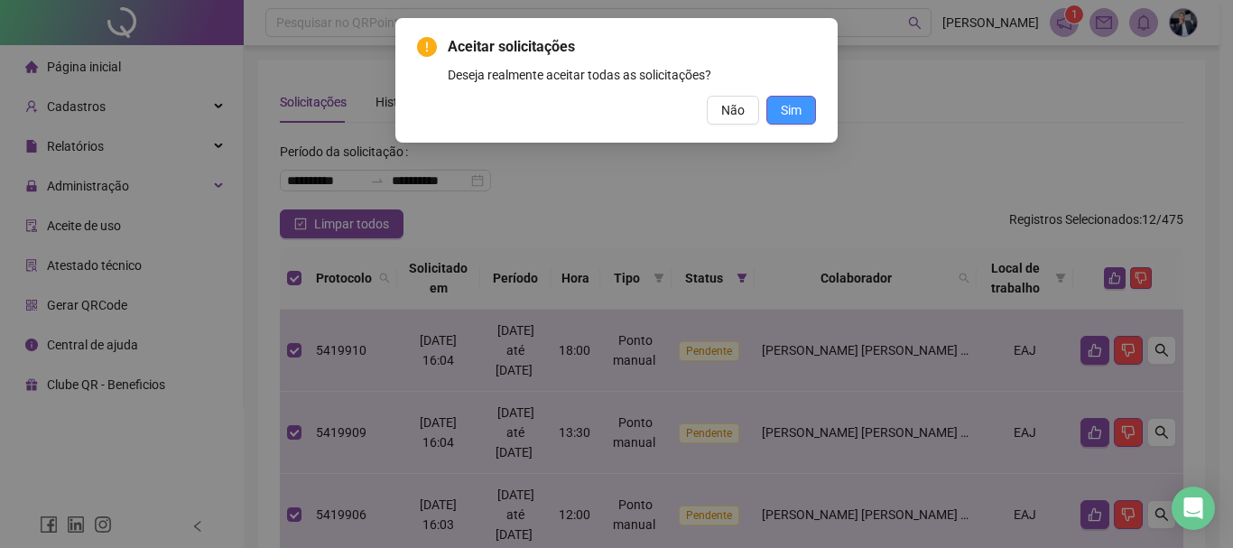
click at [802, 115] on button "Sim" at bounding box center [791, 110] width 50 height 29
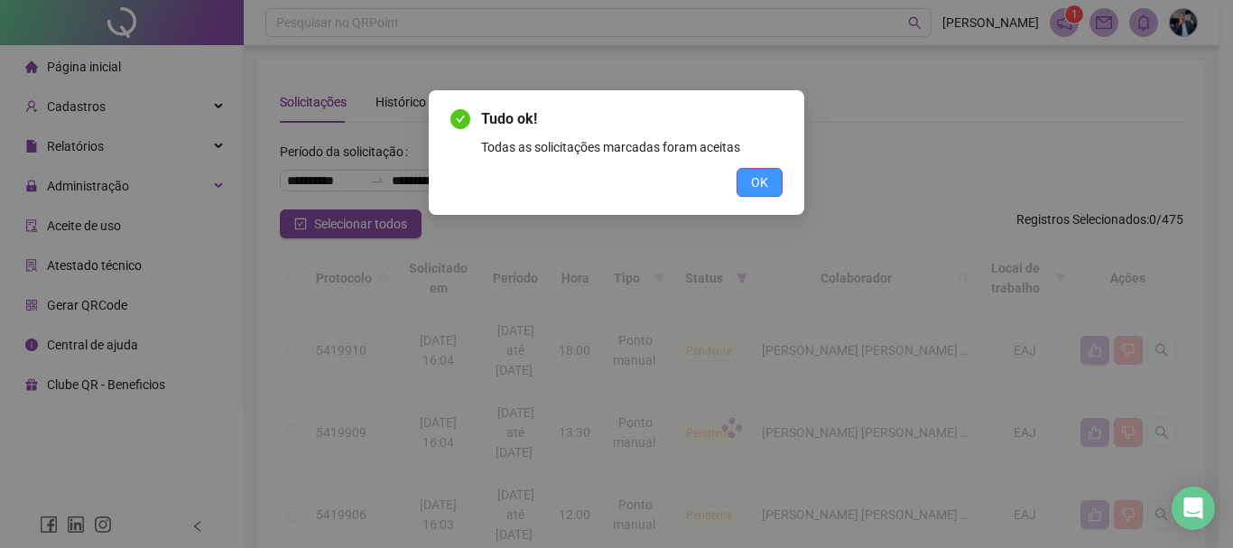
click at [763, 183] on span "OK" at bounding box center [759, 182] width 17 height 20
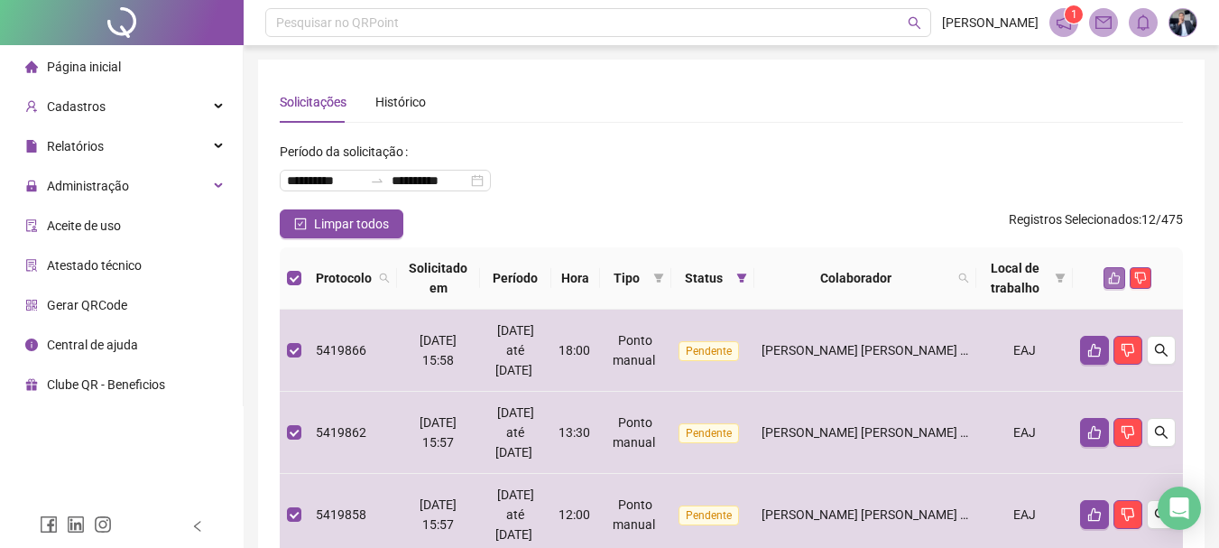
click at [1113, 273] on icon "like" at bounding box center [1114, 278] width 13 height 13
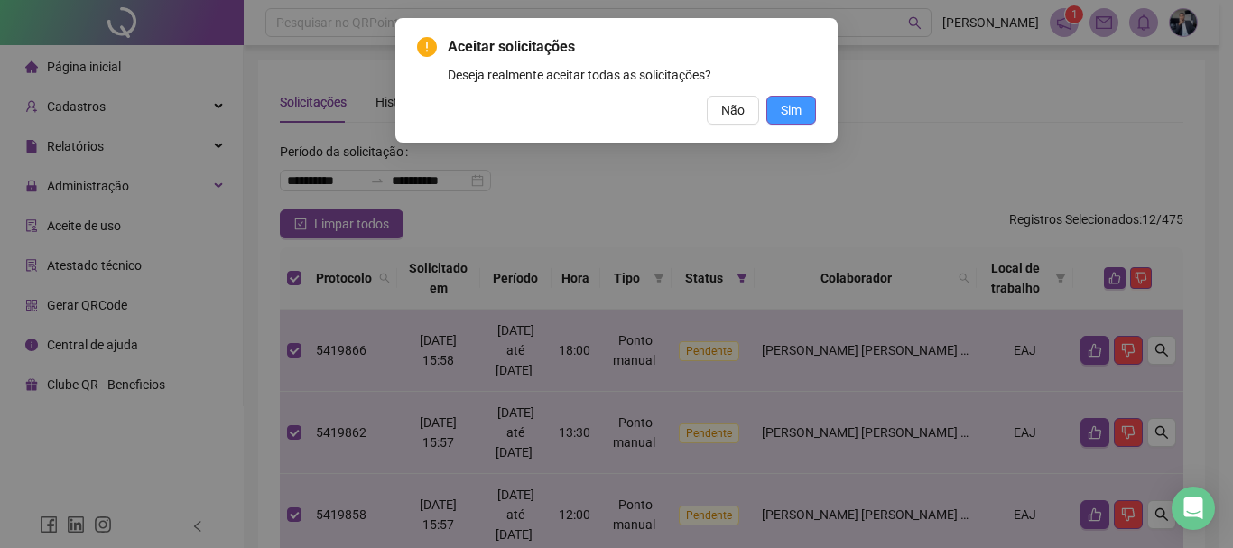
click at [804, 113] on button "Sim" at bounding box center [791, 110] width 50 height 29
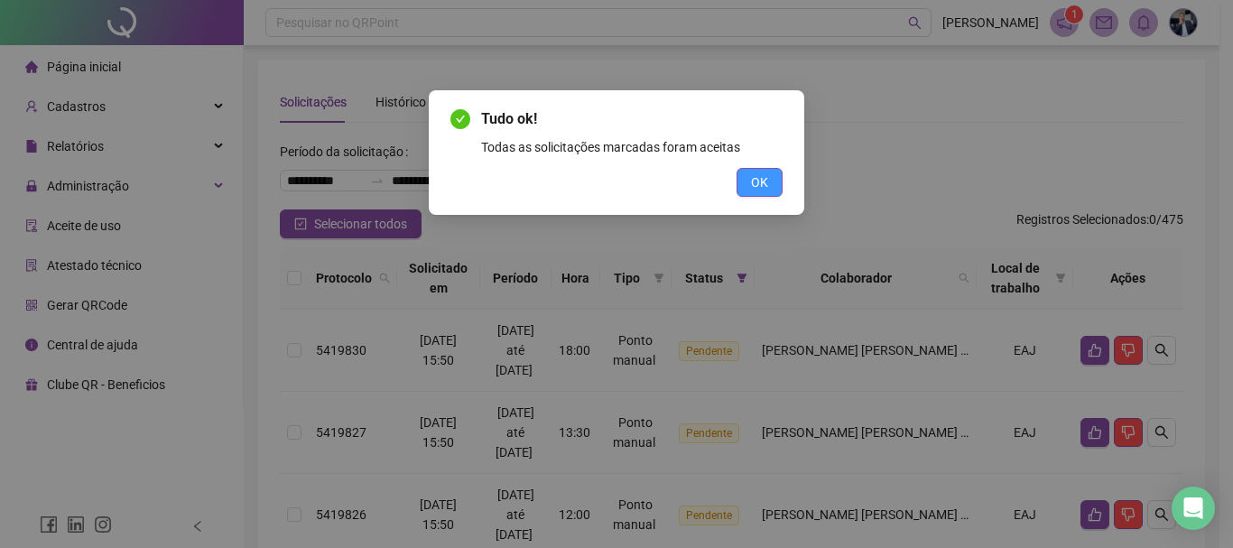
click at [763, 186] on span "OK" at bounding box center [759, 182] width 17 height 20
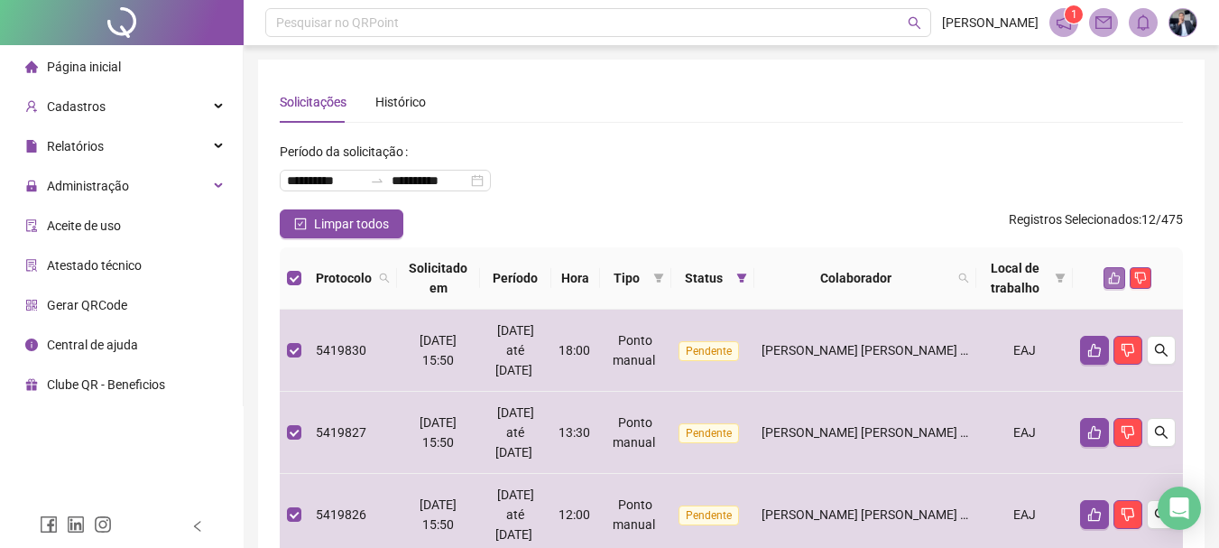
click at [1112, 274] on icon "like" at bounding box center [1114, 278] width 13 height 13
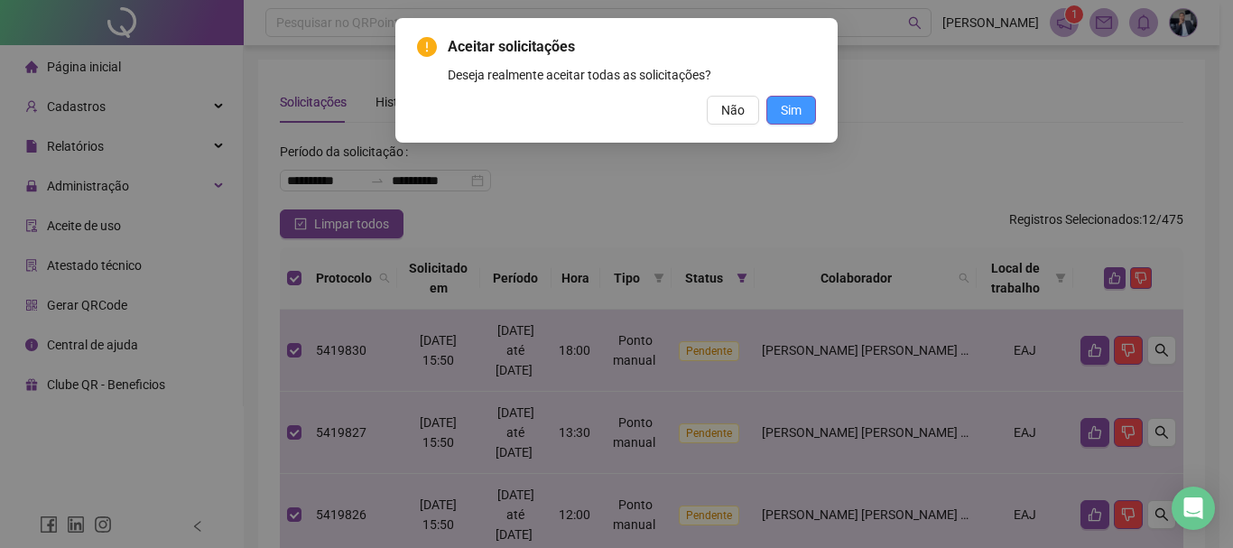
click at [796, 108] on span "Sim" at bounding box center [790, 110] width 21 height 20
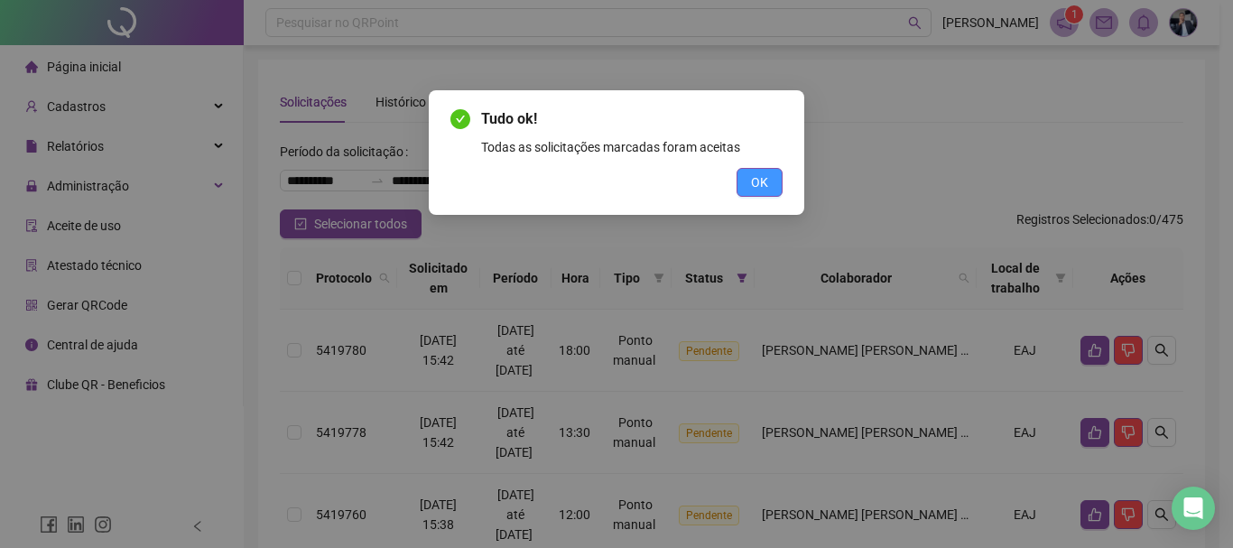
click at [764, 178] on span "OK" at bounding box center [759, 182] width 17 height 20
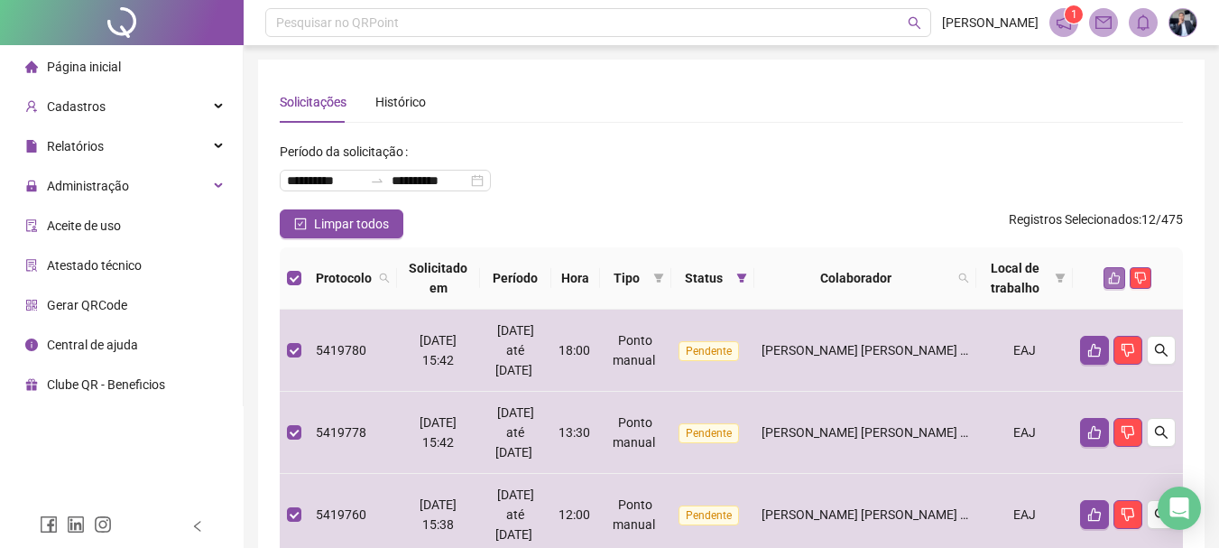
click at [1112, 280] on icon "like" at bounding box center [1115, 278] width 12 height 12
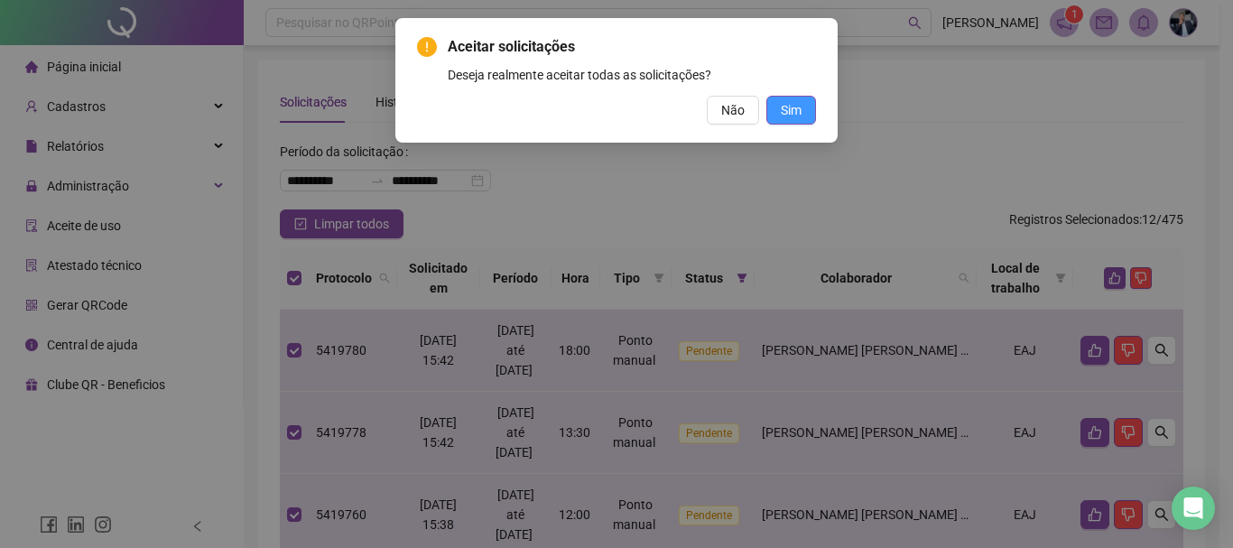
click at [799, 109] on span "Sim" at bounding box center [790, 110] width 21 height 20
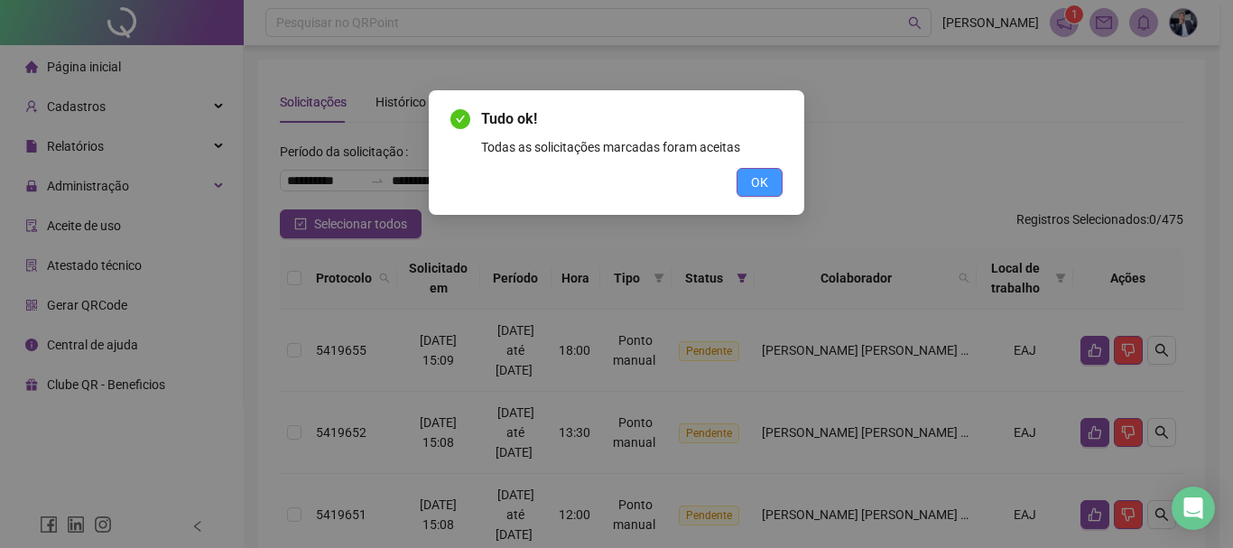
click at [761, 183] on span "OK" at bounding box center [759, 182] width 17 height 20
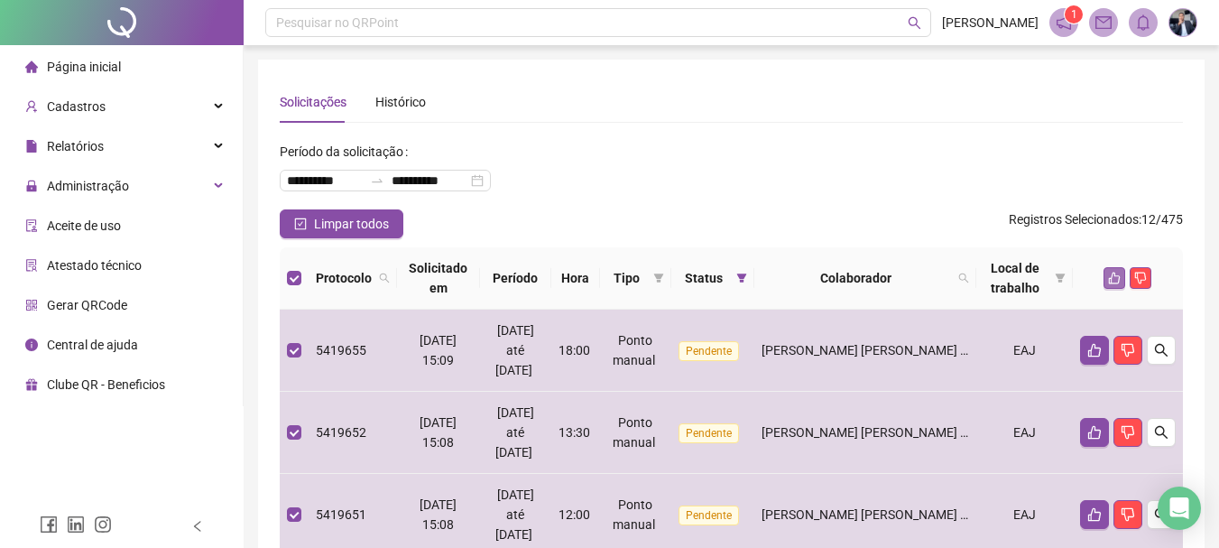
click at [1113, 274] on icon "like" at bounding box center [1114, 278] width 13 height 13
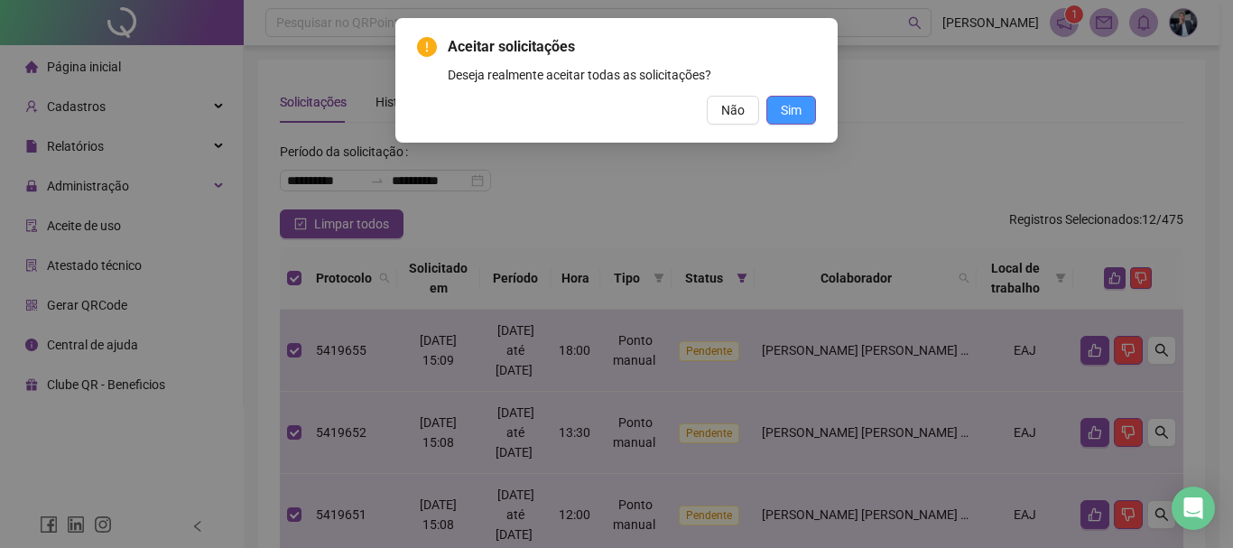
click at [799, 112] on span "Sim" at bounding box center [790, 110] width 21 height 20
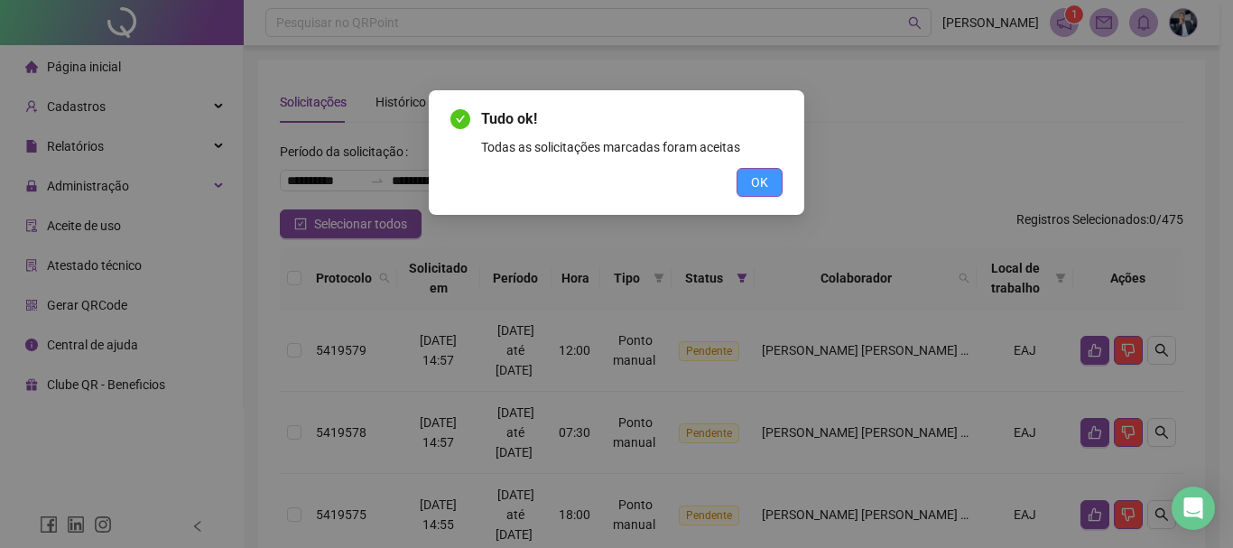
click at [762, 180] on span "OK" at bounding box center [759, 182] width 17 height 20
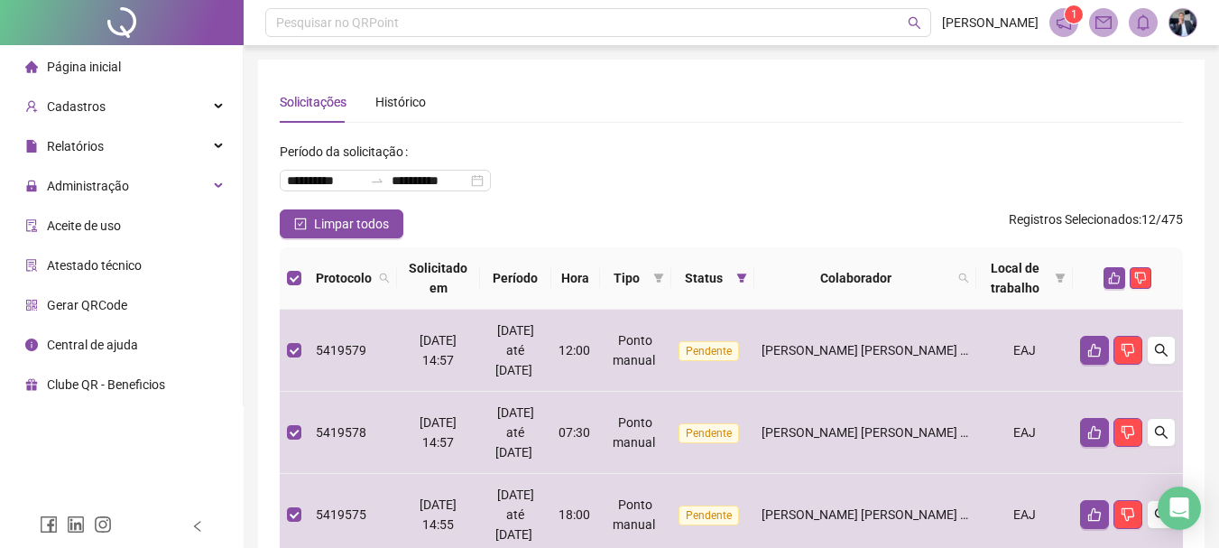
click at [1111, 278] on icon "like" at bounding box center [1115, 278] width 12 height 12
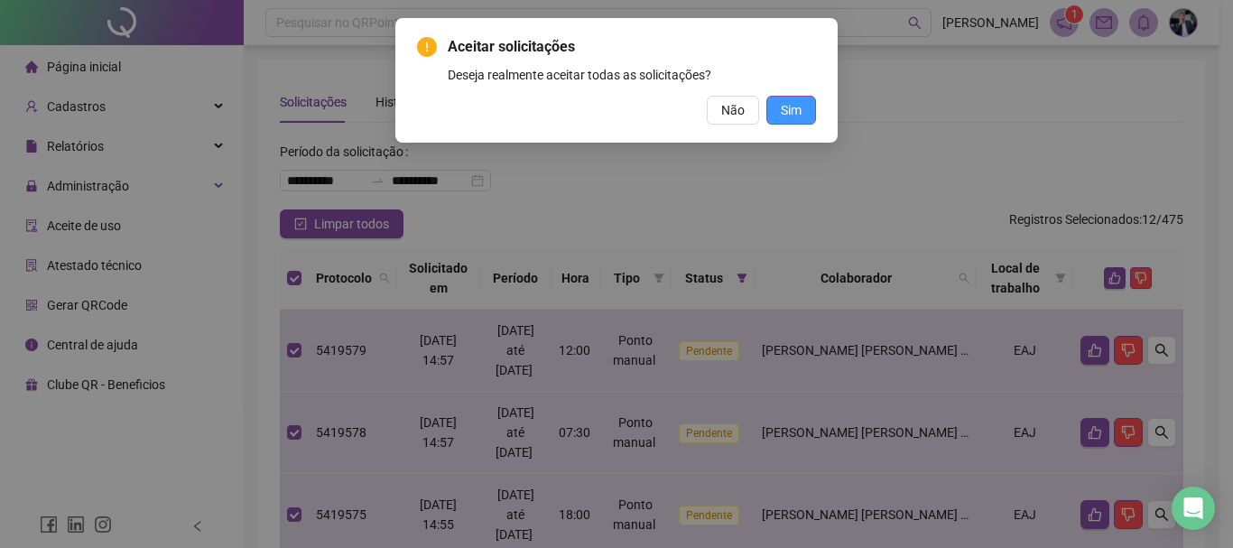
click at [782, 105] on span "Sim" at bounding box center [790, 110] width 21 height 20
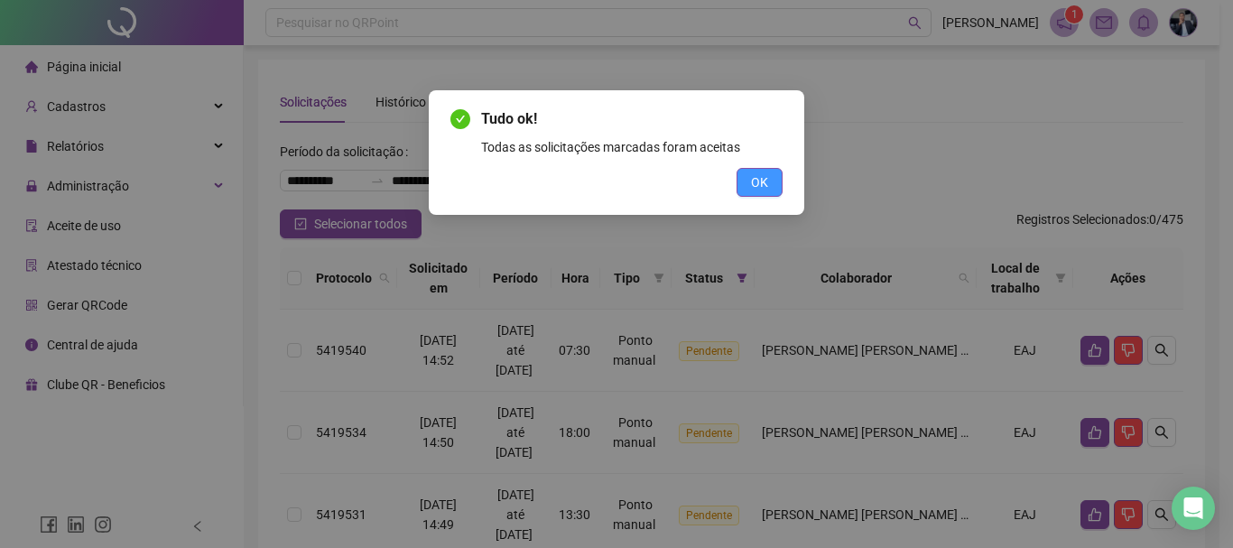
click at [765, 185] on button "OK" at bounding box center [759, 182] width 46 height 29
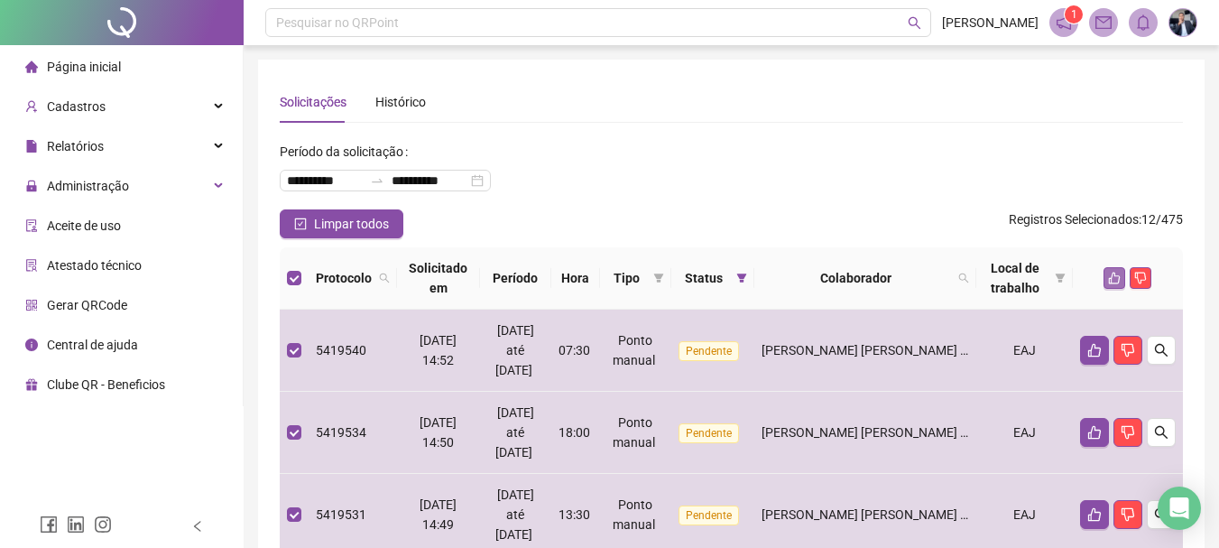
click at [1113, 279] on icon "like" at bounding box center [1114, 278] width 13 height 13
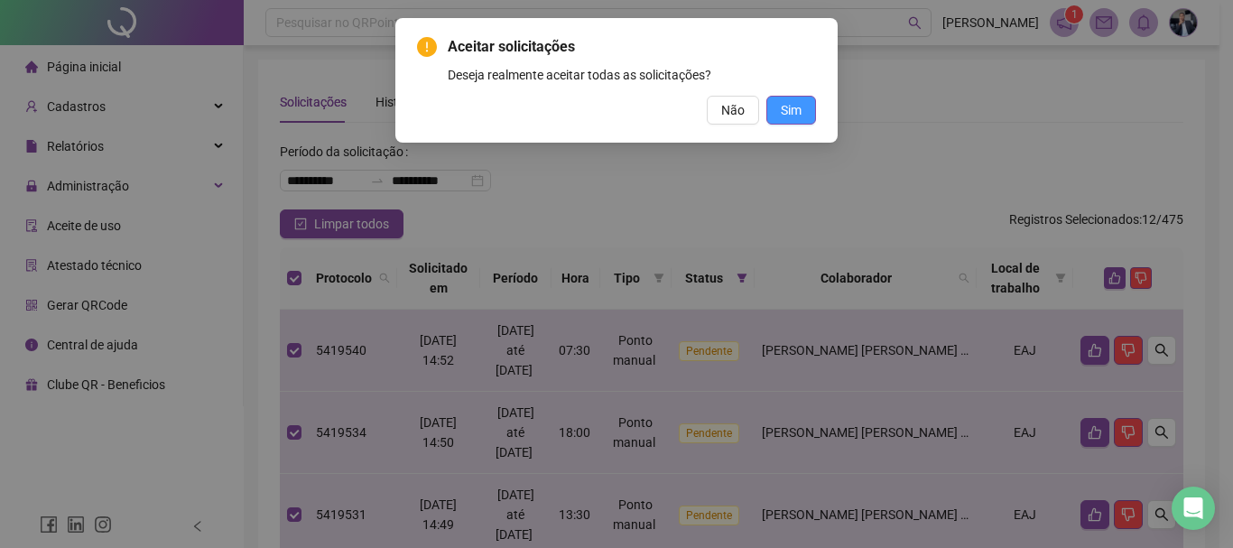
click at [792, 108] on span "Sim" at bounding box center [790, 110] width 21 height 20
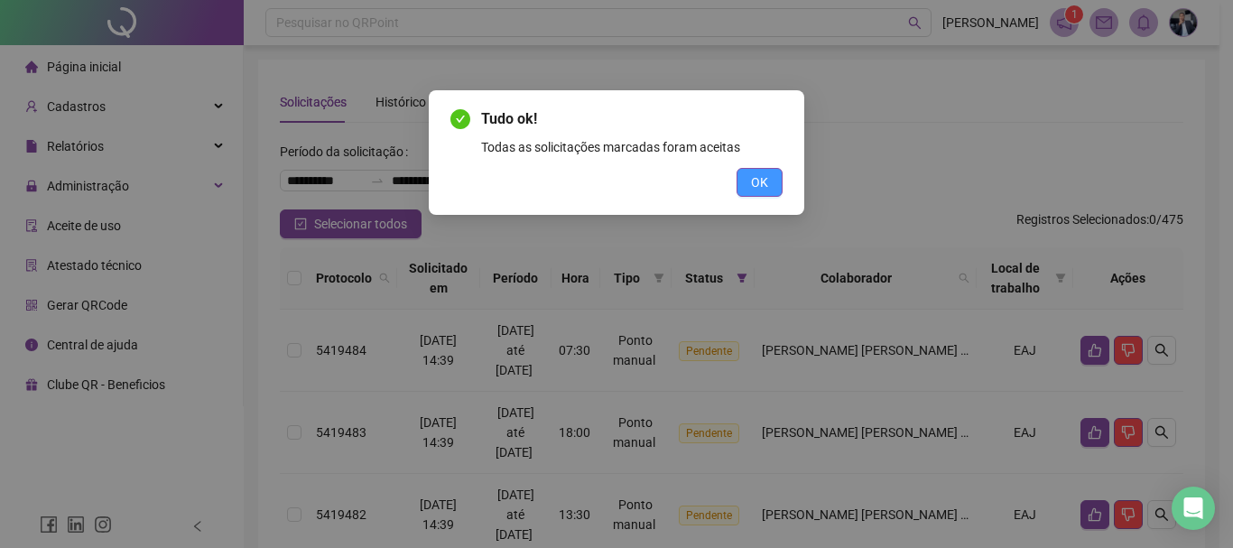
click at [762, 182] on span "OK" at bounding box center [759, 182] width 17 height 20
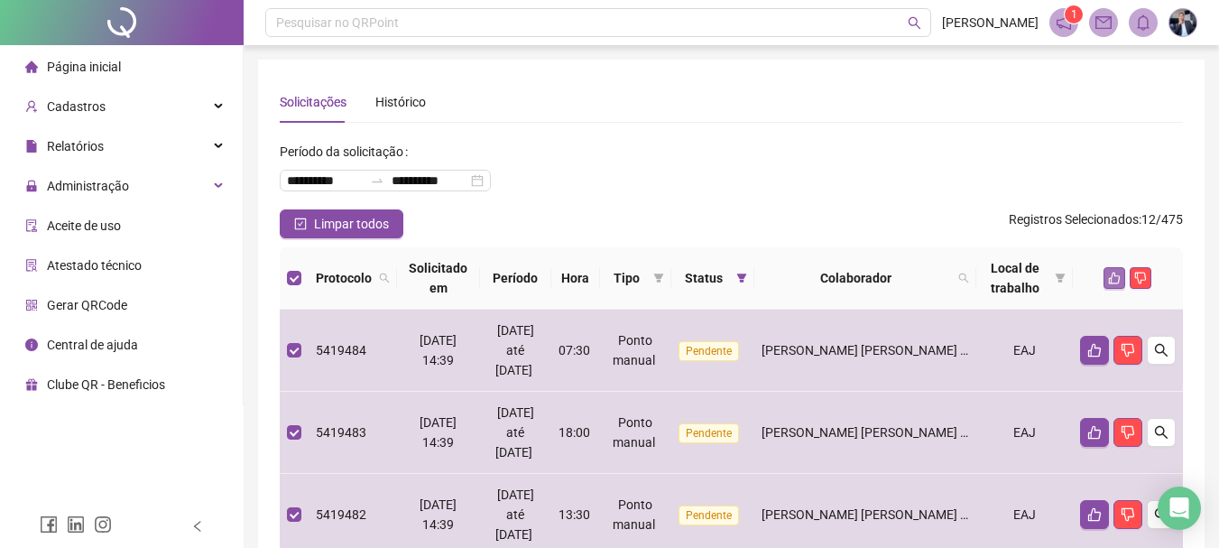
click at [1115, 278] on icon "like" at bounding box center [1114, 278] width 13 height 13
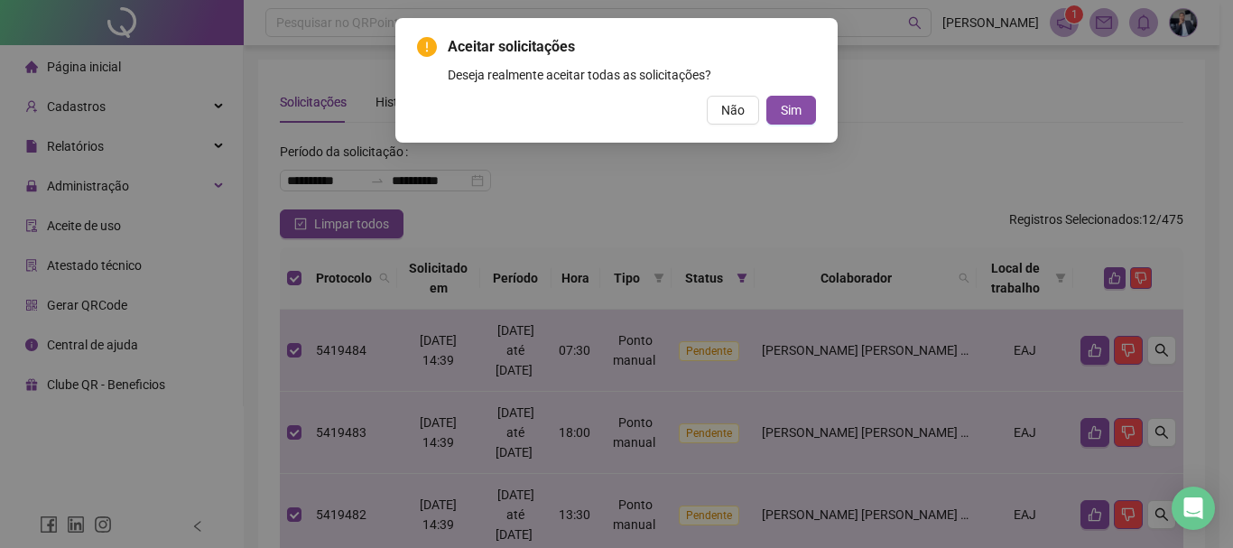
click at [818, 103] on div "Aceitar solicitações Deseja realmente aceitar todas as solicitações? Não Sim" at bounding box center [616, 80] width 442 height 125
click at [791, 107] on span "Sim" at bounding box center [790, 110] width 21 height 20
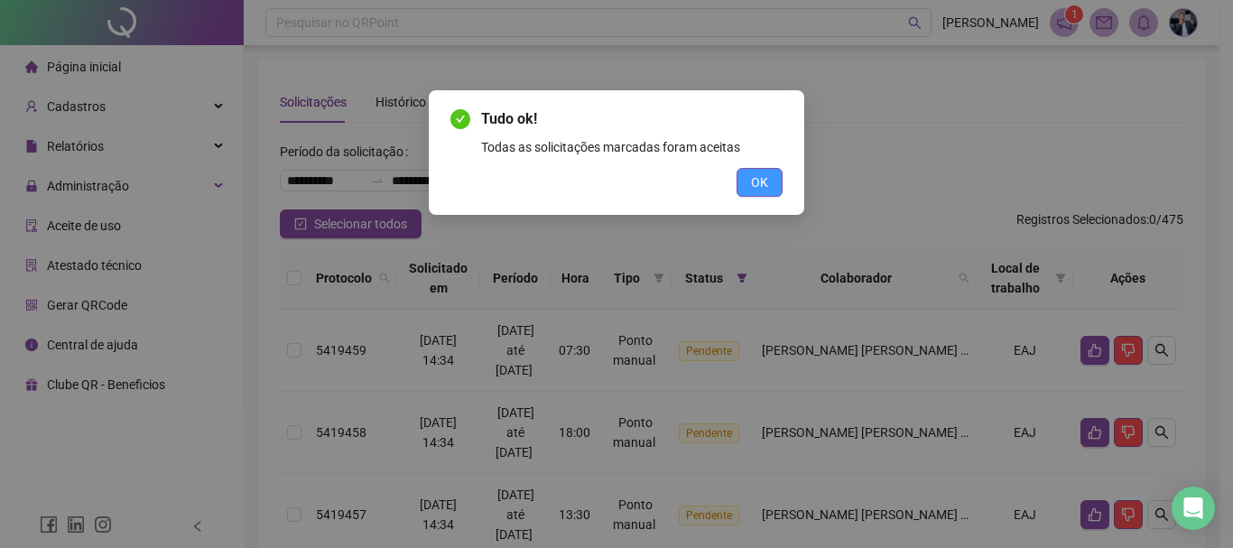
click at [774, 188] on button "OK" at bounding box center [759, 182] width 46 height 29
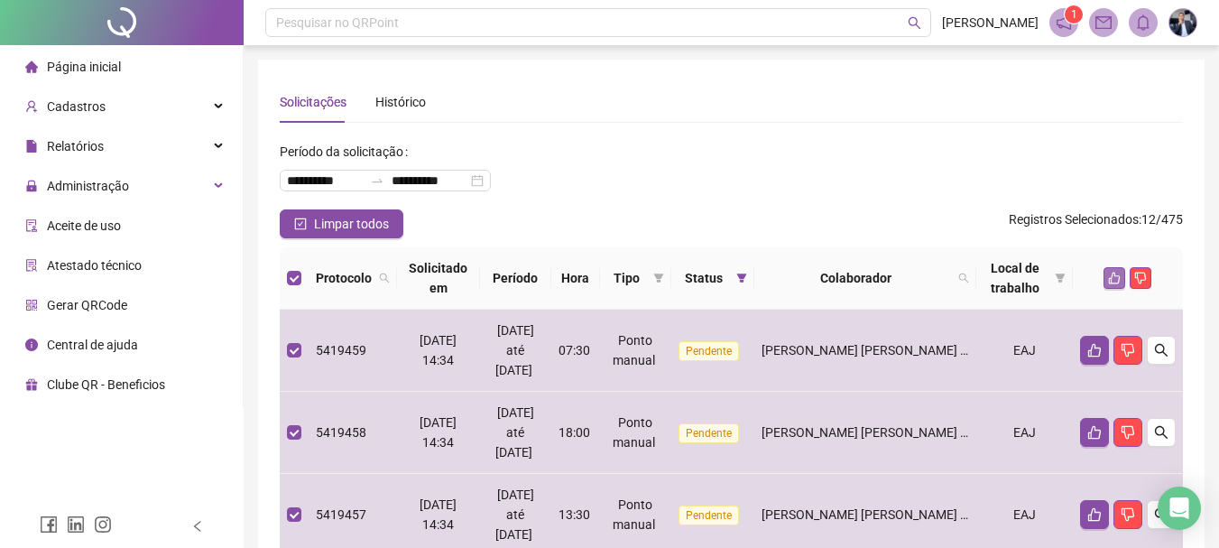
click at [1117, 274] on icon "like" at bounding box center [1114, 278] width 13 height 13
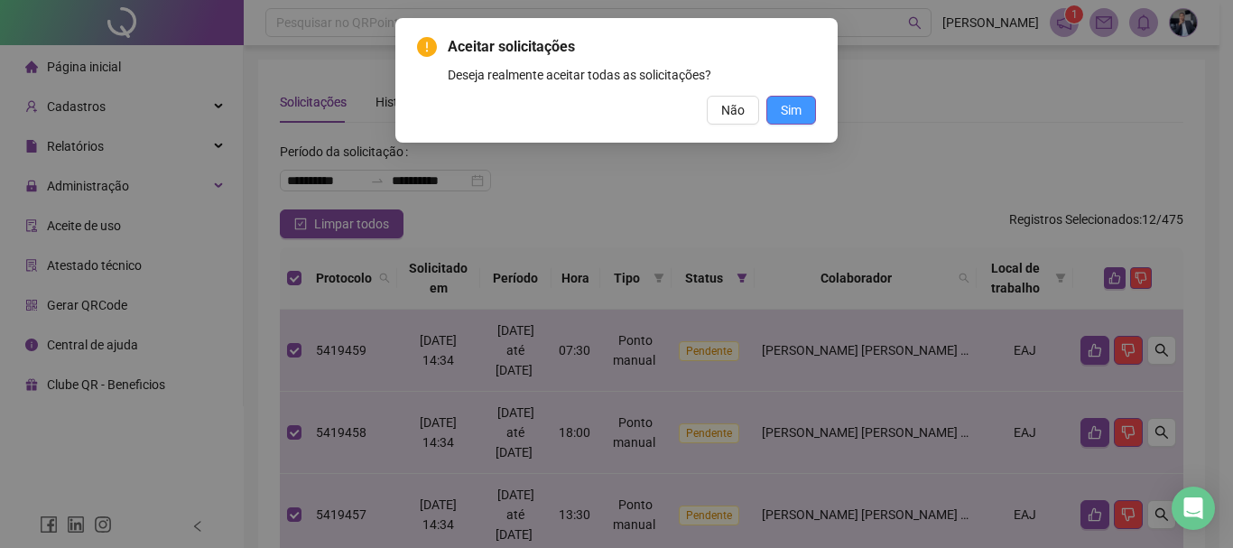
click at [806, 110] on button "Sim" at bounding box center [791, 110] width 50 height 29
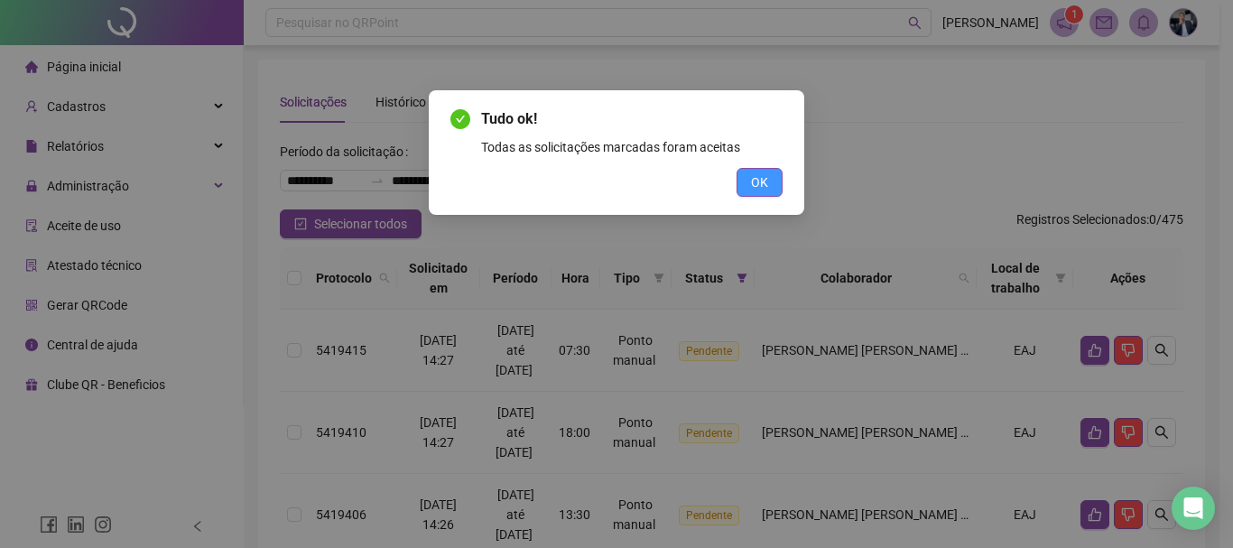
click at [762, 172] on span "OK" at bounding box center [759, 182] width 17 height 20
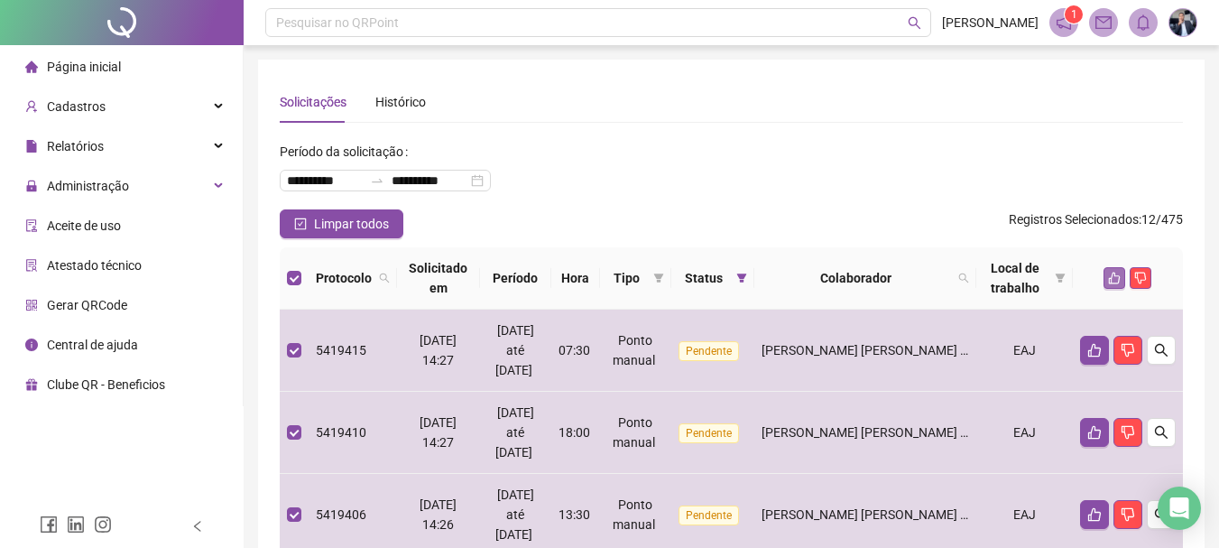
click at [1121, 280] on icon "like" at bounding box center [1114, 278] width 13 height 13
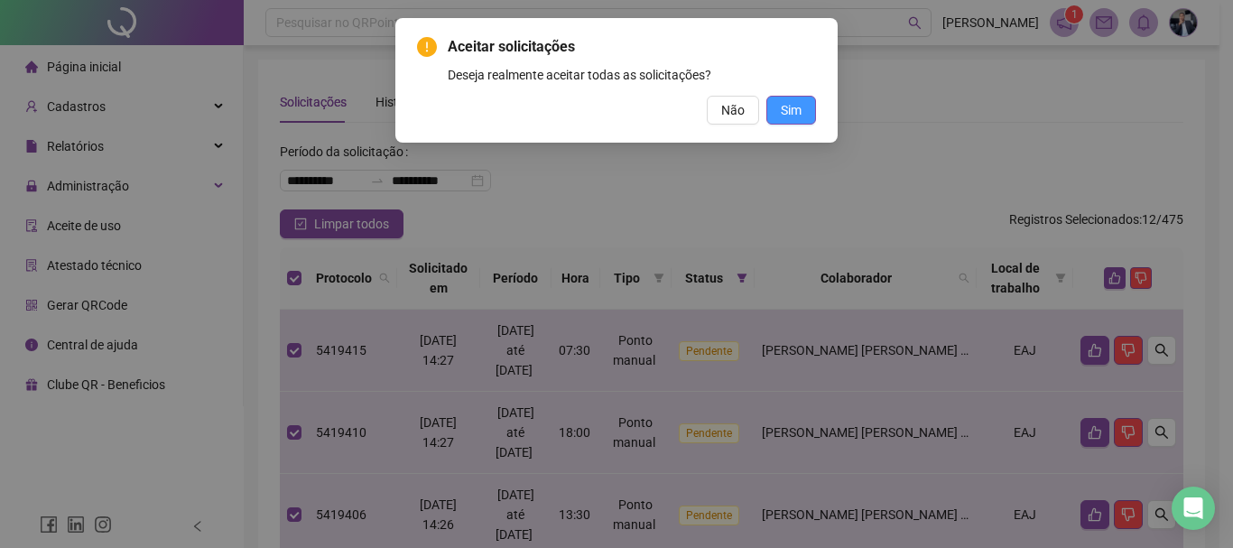
click at [792, 104] on span "Sim" at bounding box center [790, 110] width 21 height 20
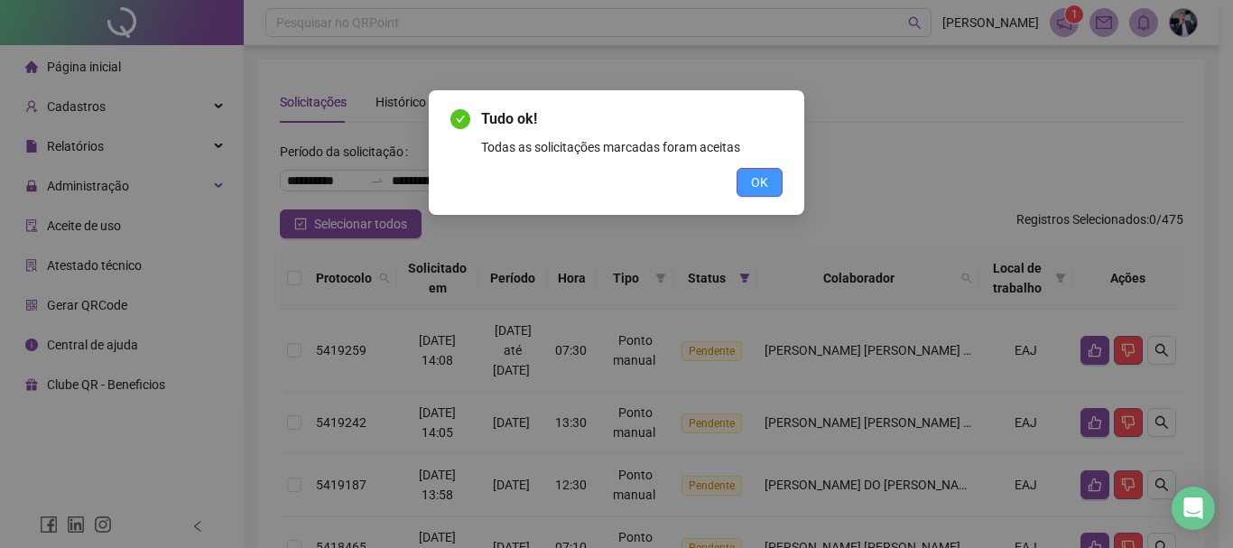
click at [760, 182] on span "OK" at bounding box center [759, 182] width 17 height 20
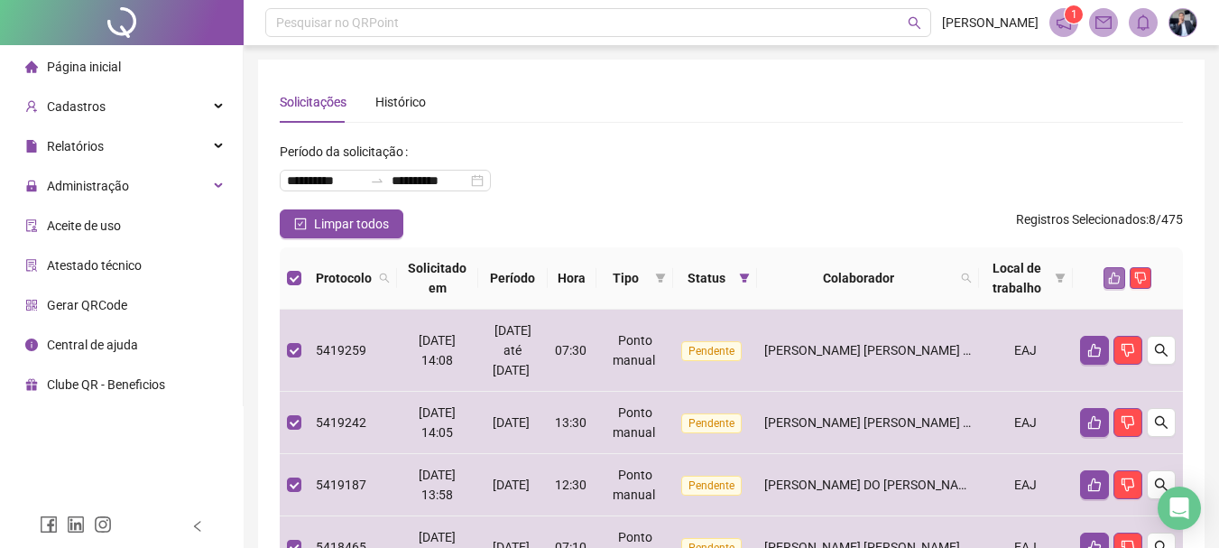
click at [1115, 276] on icon "like" at bounding box center [1115, 278] width 12 height 12
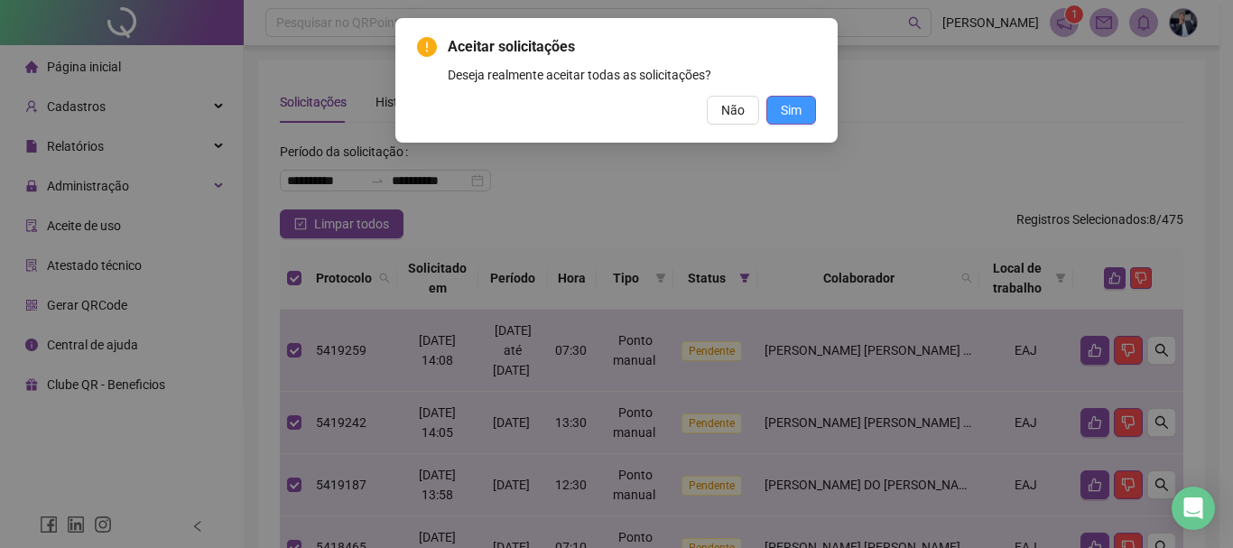
click at [799, 106] on span "Sim" at bounding box center [790, 110] width 21 height 20
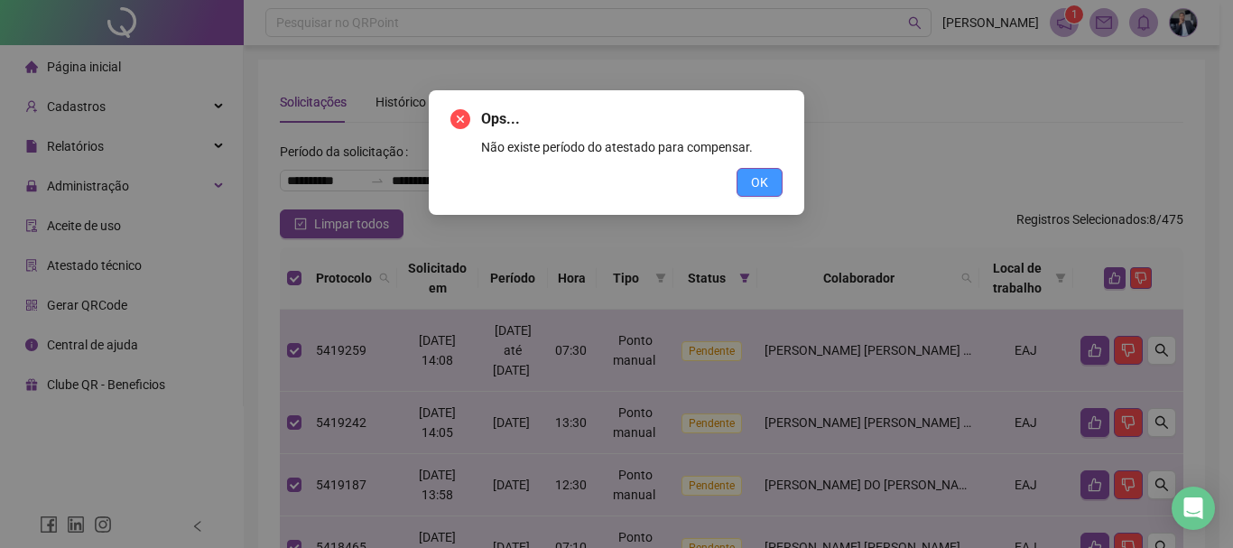
click at [769, 178] on button "OK" at bounding box center [759, 182] width 46 height 29
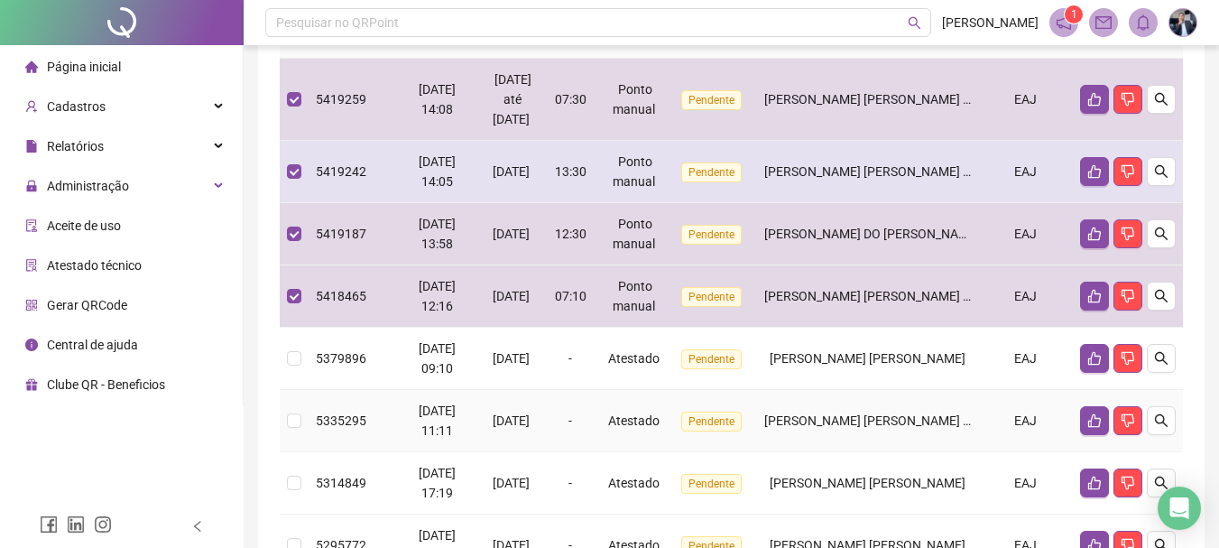
scroll to position [159, 0]
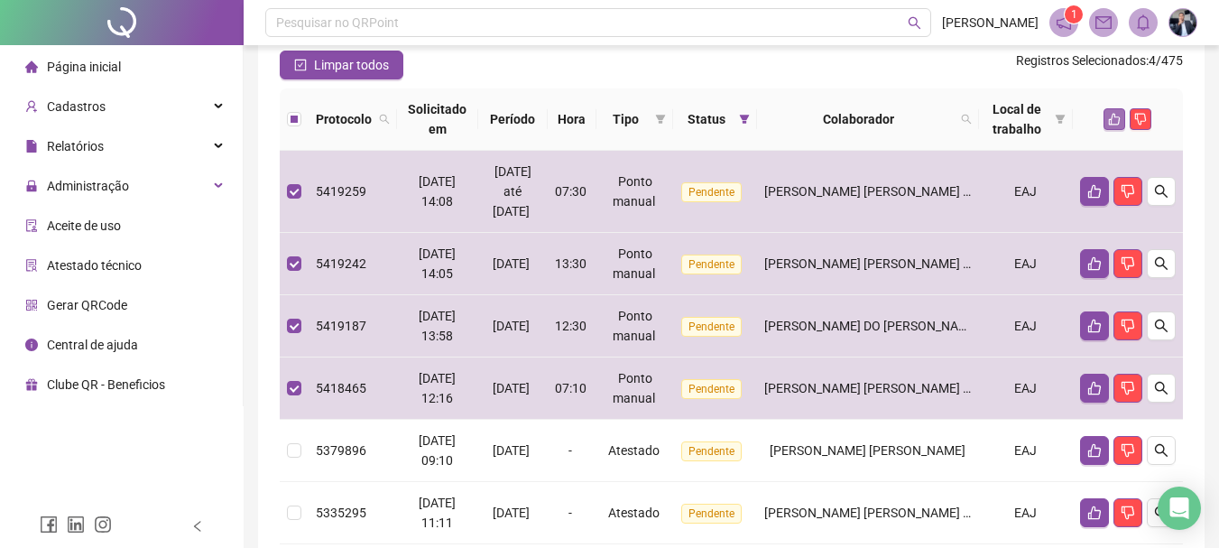
click at [1116, 117] on icon "like" at bounding box center [1115, 120] width 12 height 12
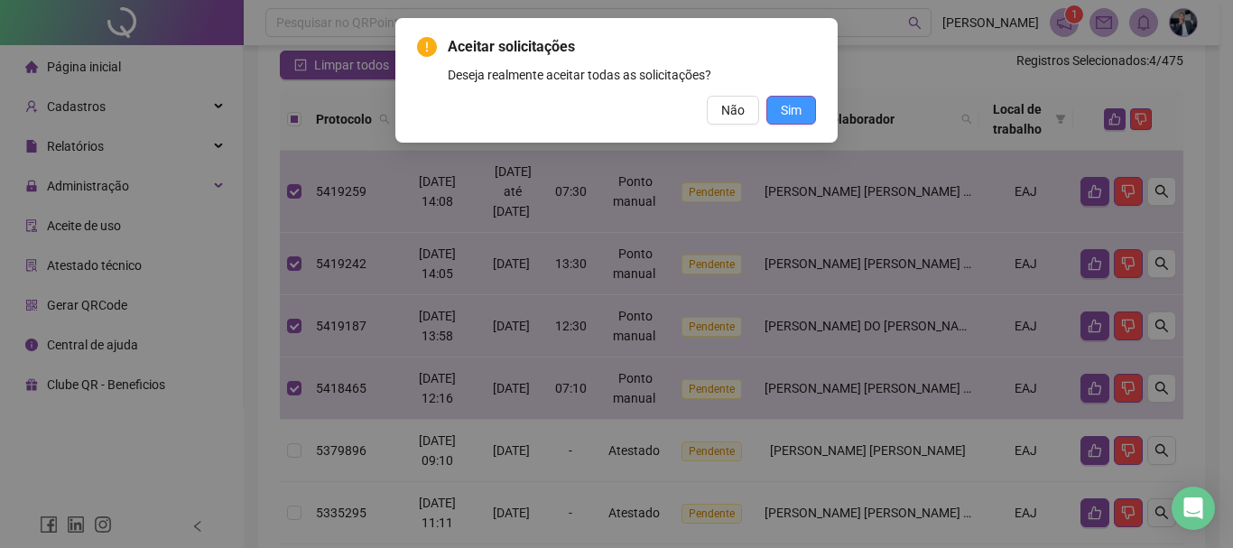
click at [787, 105] on span "Sim" at bounding box center [790, 110] width 21 height 20
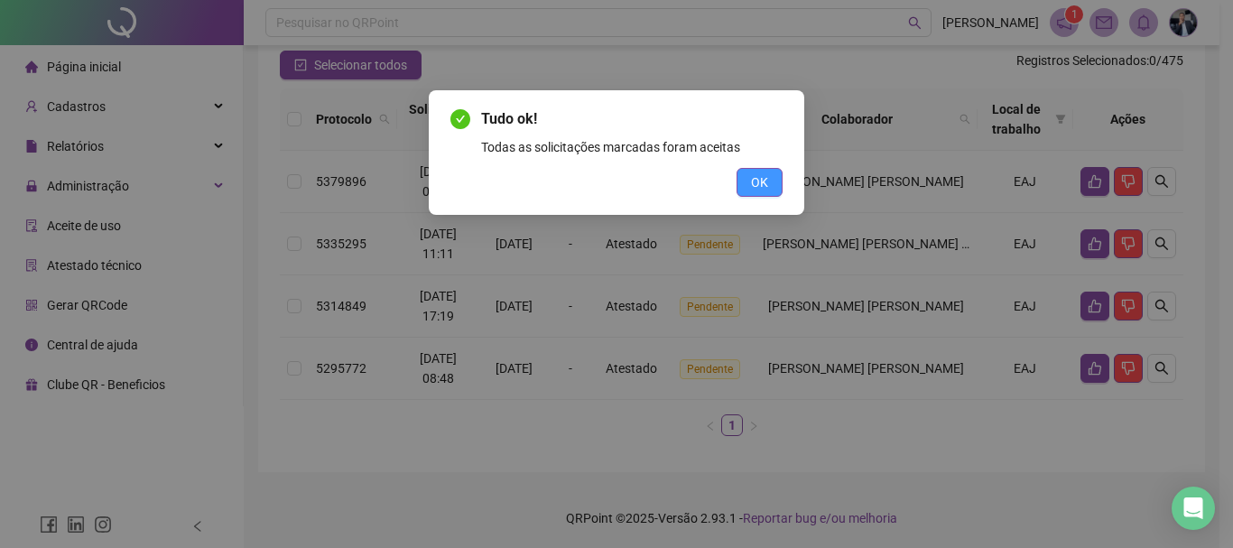
click at [760, 183] on span "OK" at bounding box center [759, 182] width 17 height 20
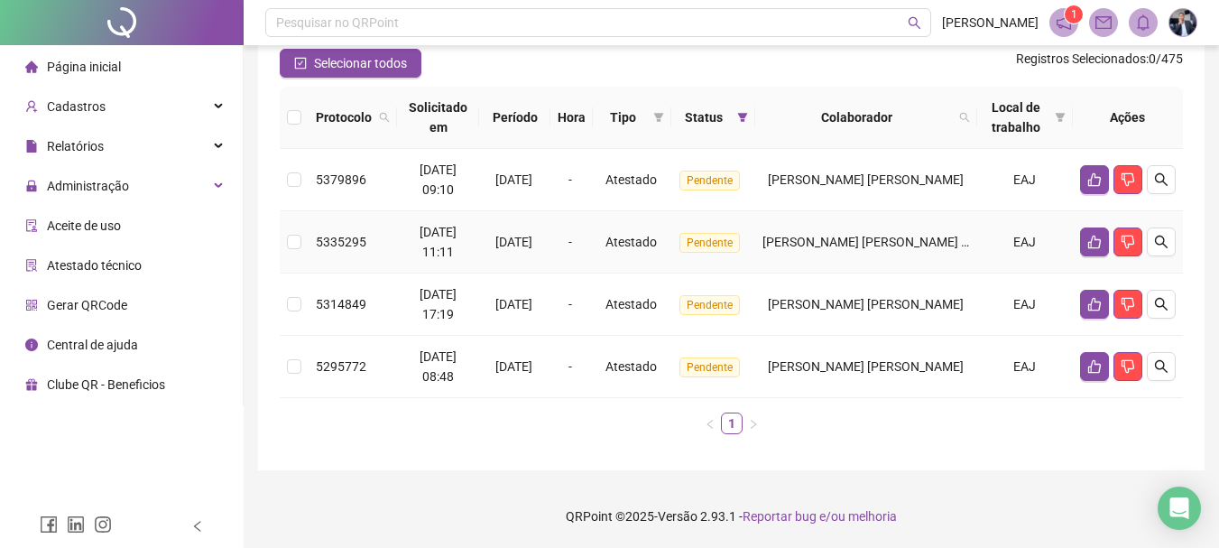
scroll to position [0, 0]
